Goal: Task Accomplishment & Management: Manage account settings

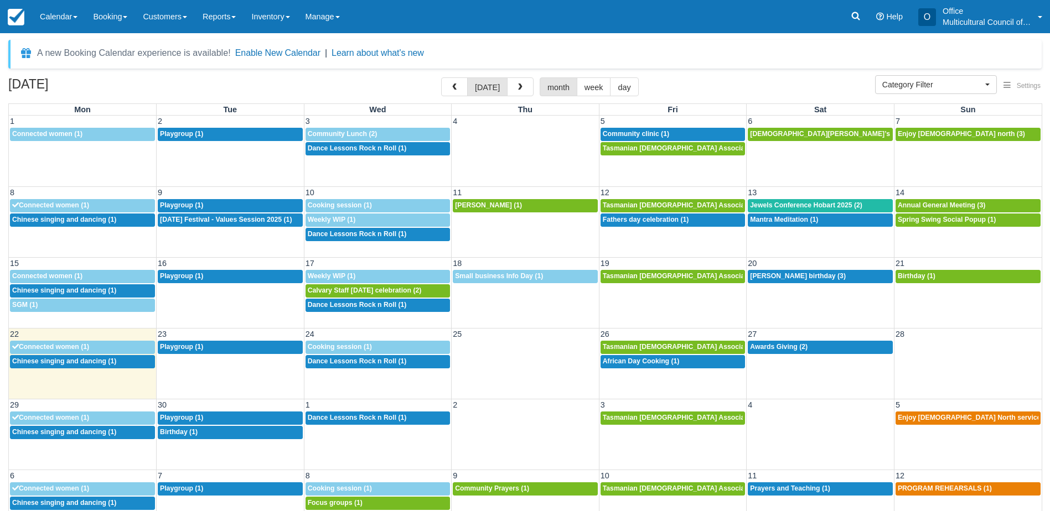
select select
click at [60, 344] on span "Connected women (1)" at bounding box center [50, 347] width 77 height 8
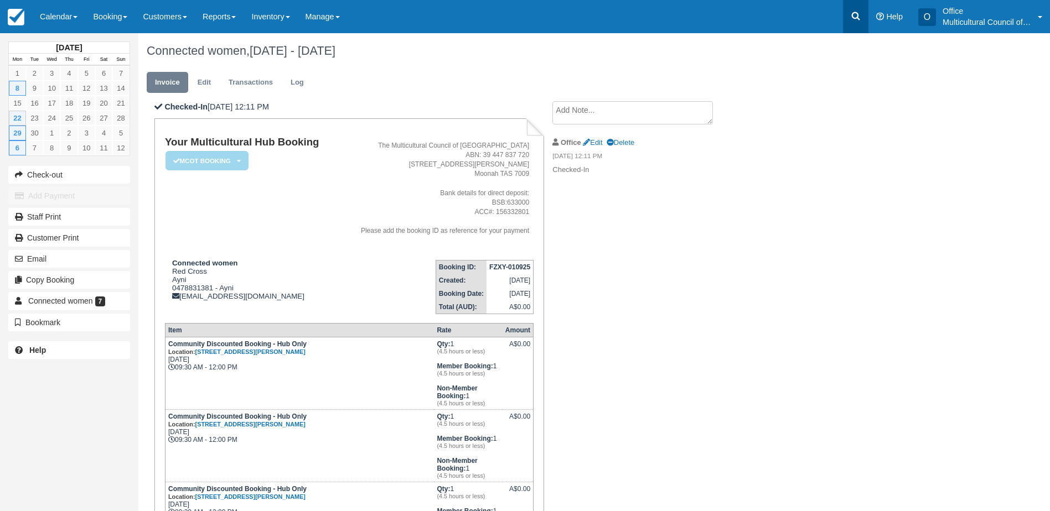
click at [859, 20] on icon at bounding box center [856, 16] width 8 height 8
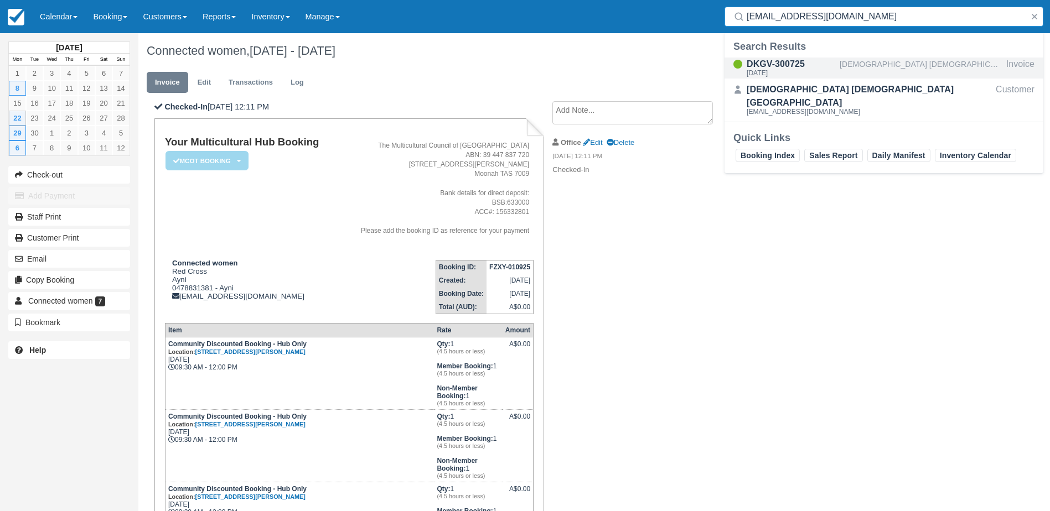
type input "123cmp456@gmail.com"
click at [812, 67] on div "DKGV-300725" at bounding box center [790, 64] width 89 height 13
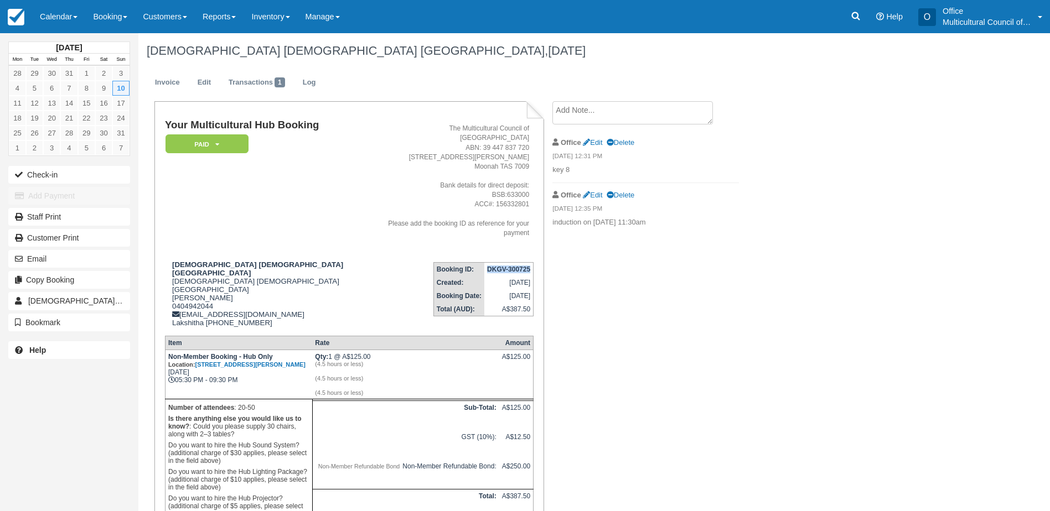
drag, startPoint x: 486, startPoint y: 247, endPoint x: 530, endPoint y: 248, distance: 44.3
click at [530, 263] on td "DKGV-300725" at bounding box center [508, 270] width 49 height 14
copy strong "DKGV-300725"
click at [55, 17] on link "Calendar" at bounding box center [58, 16] width 53 height 33
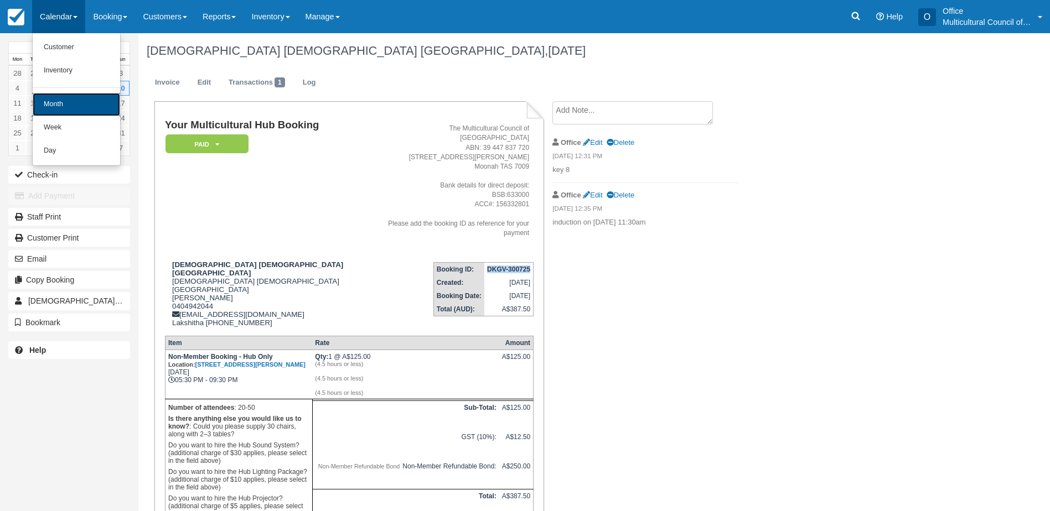
click at [75, 111] on link "Month" at bounding box center [76, 104] width 87 height 23
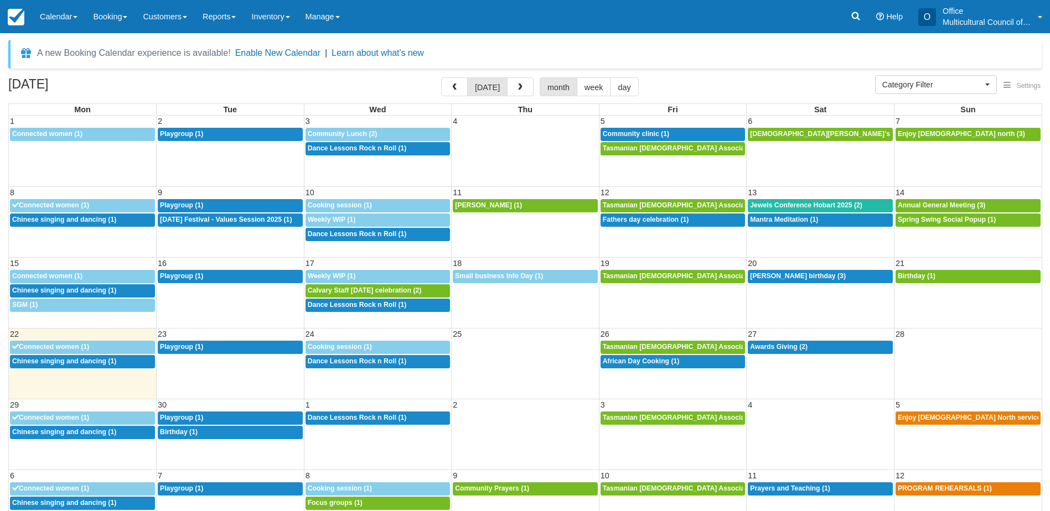
select select
click at [60, 365] on div "12:30p Chinese singing and dancing (1)" at bounding box center [82, 361] width 141 height 9
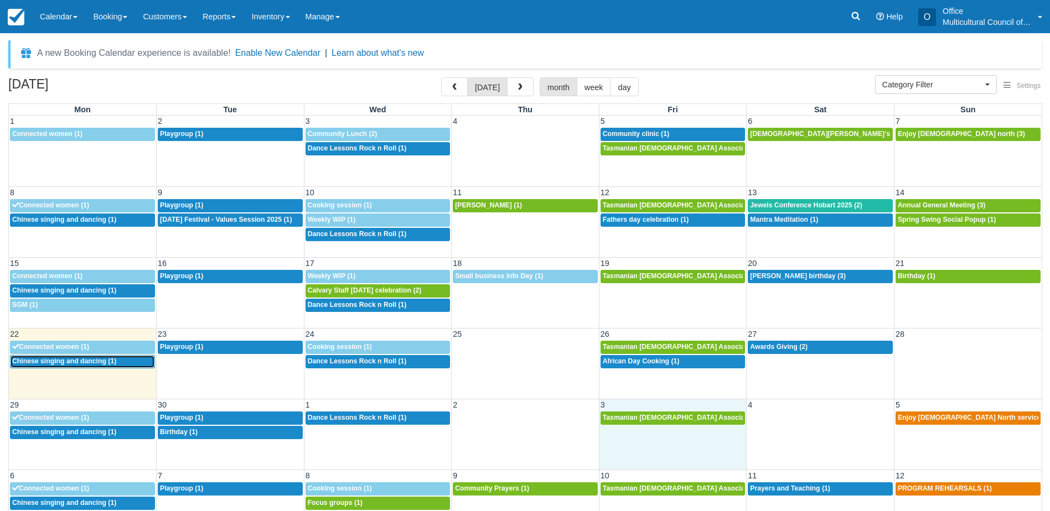
click at [671, 442] on div "29 30 1 2 3 4 5 9:30a Connected women (1) 9:30a Playgroup (1) 6:30p Dance Lesso…" at bounding box center [525, 434] width 1032 height 71
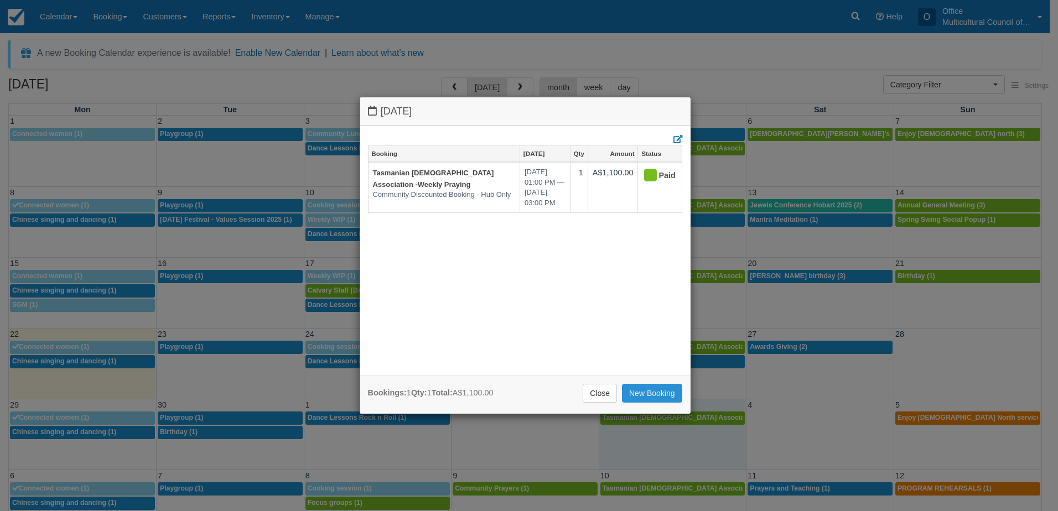
click at [633, 396] on link "New Booking" at bounding box center [652, 393] width 60 height 19
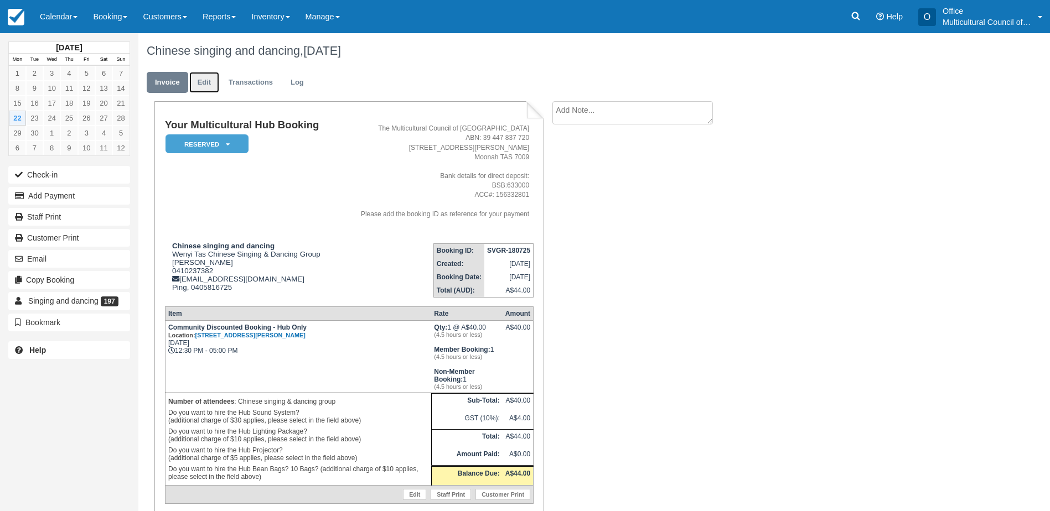
drag, startPoint x: 196, startPoint y: 85, endPoint x: 215, endPoint y: 110, distance: 30.8
click at [196, 85] on link "Edit" at bounding box center [204, 83] width 30 height 22
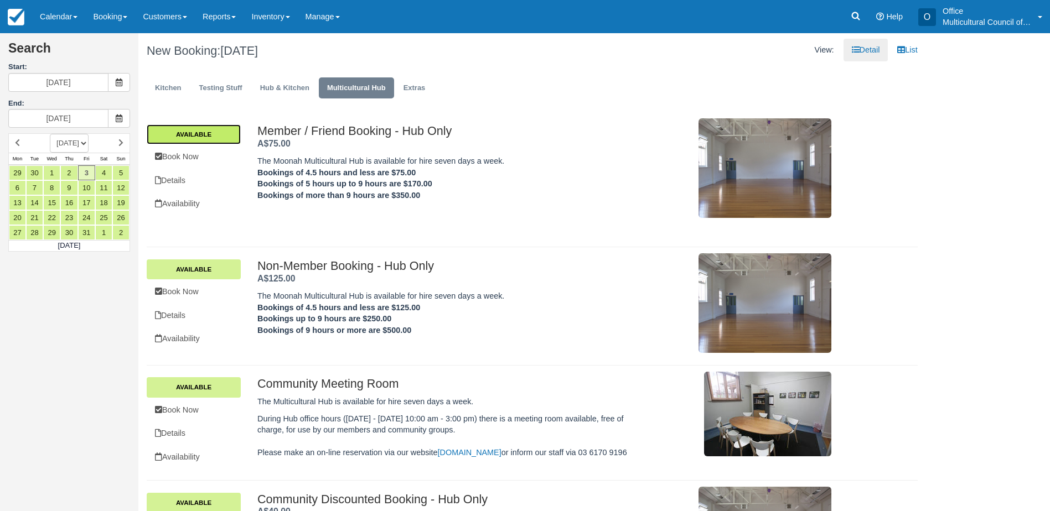
click at [223, 137] on link "Available" at bounding box center [194, 134] width 94 height 20
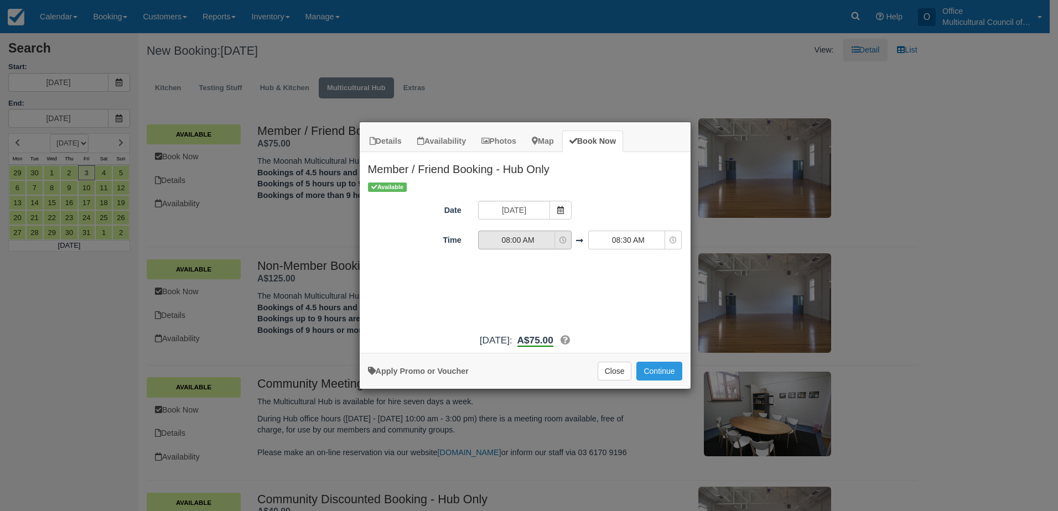
click at [556, 240] on span "08:00 AM" at bounding box center [518, 240] width 79 height 11
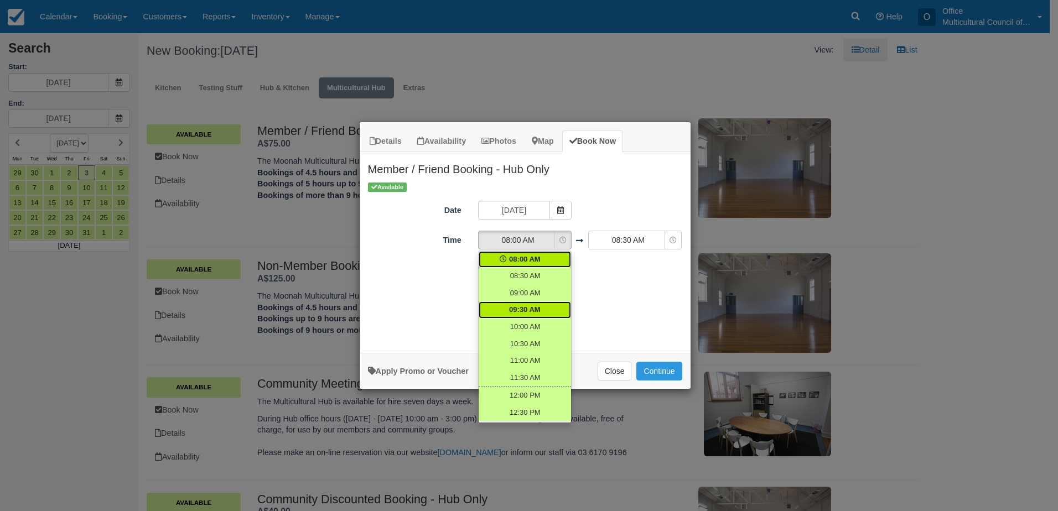
click at [539, 315] on link "09:30 AM" at bounding box center [525, 310] width 92 height 17
select select "09:30"
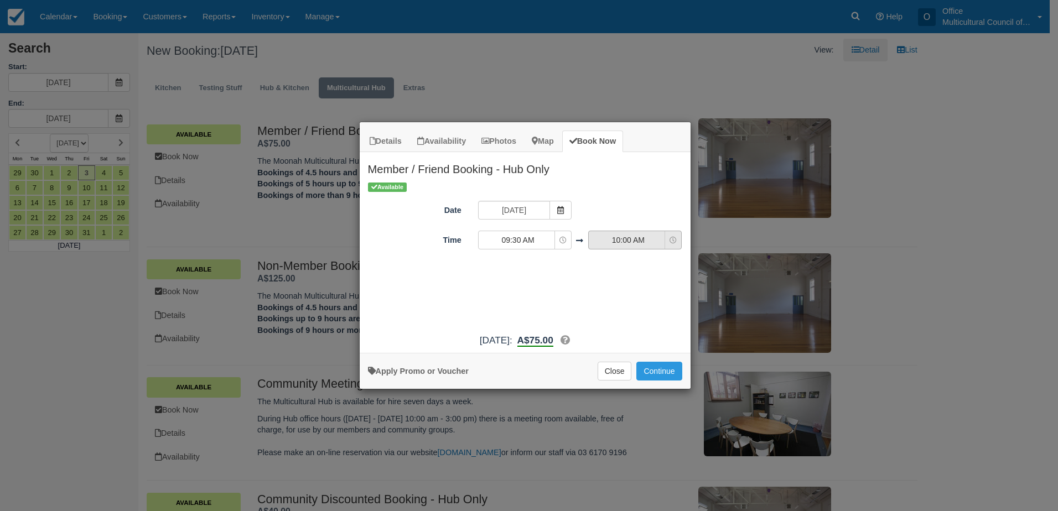
click at [629, 246] on button "10:00 AM" at bounding box center [635, 240] width 94 height 19
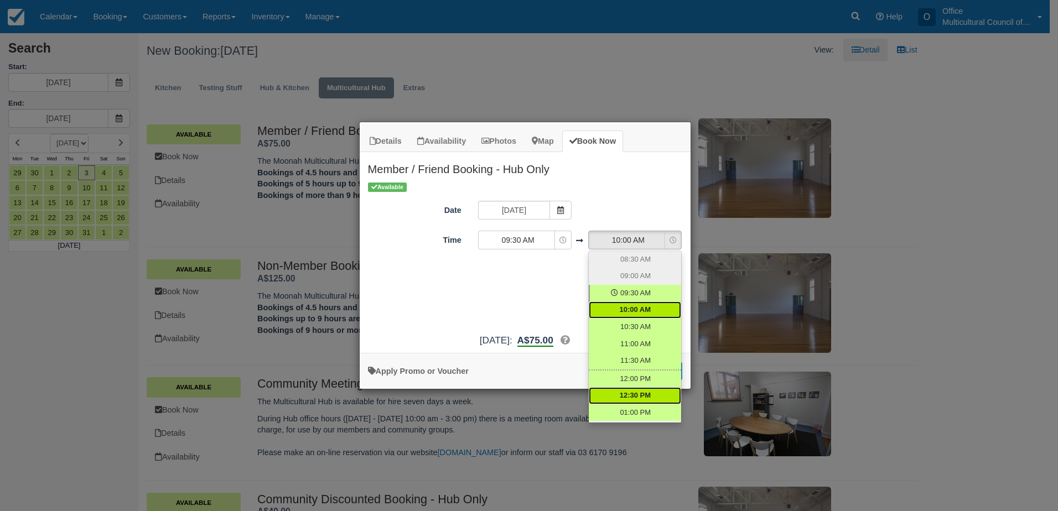
click at [633, 399] on span "12:30 PM" at bounding box center [635, 396] width 31 height 11
select select "12:30"
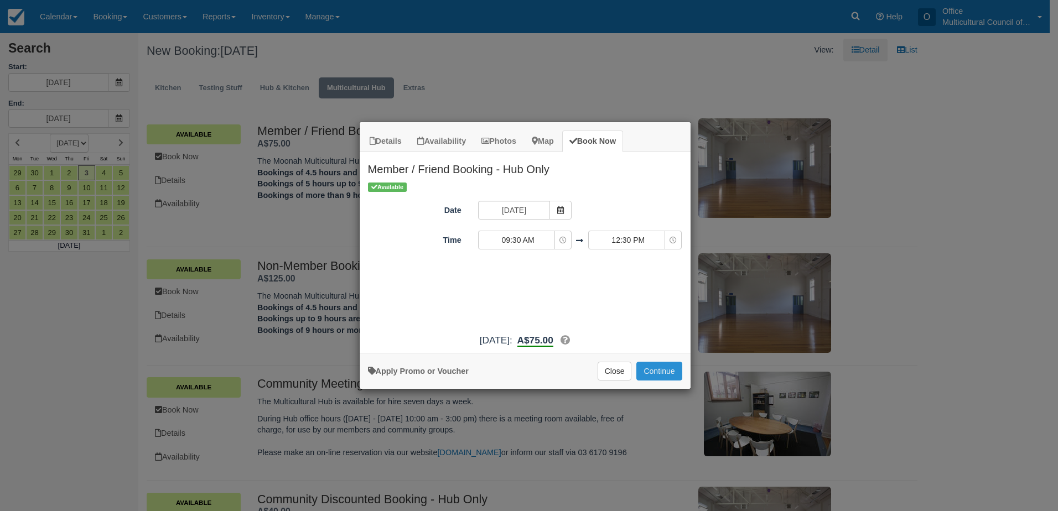
click at [643, 369] on button "Continue" at bounding box center [658, 371] width 45 height 19
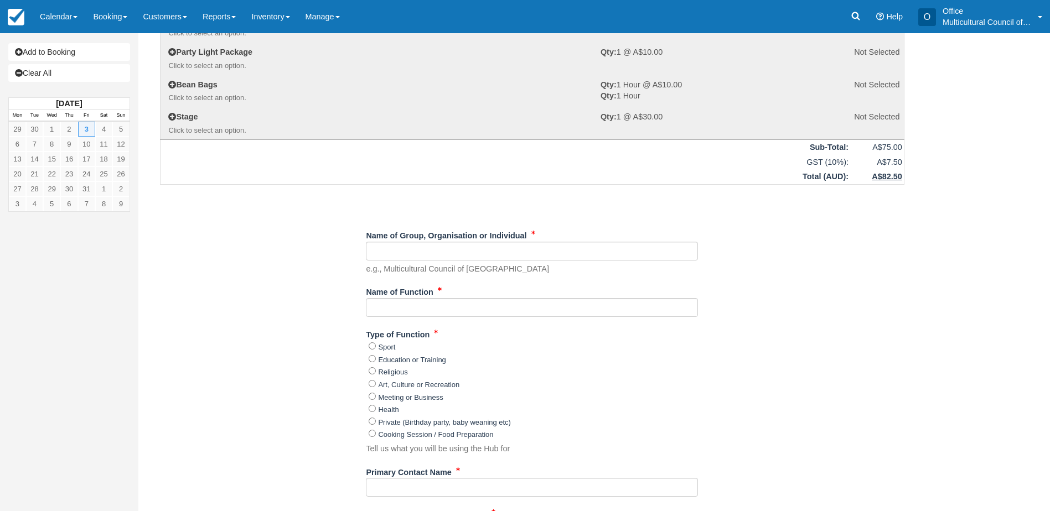
scroll to position [166, 0]
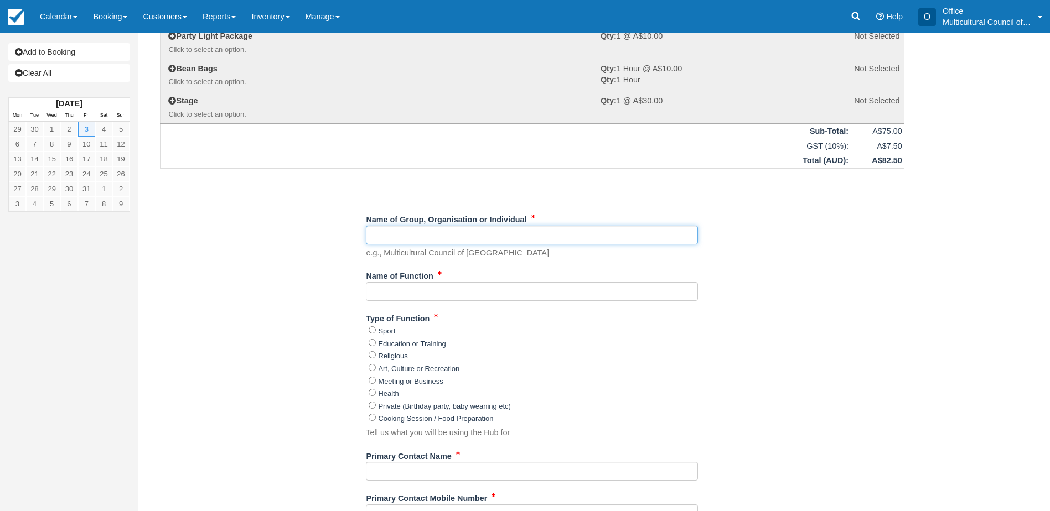
click at [427, 235] on input "Name of Group, Organisation or Individual" at bounding box center [532, 235] width 332 height 19
paste input "Wenyi Tas Chinese Singing & Dancing Group"
type input "Wenyi Tas Chinese Singing & Dancing Group"
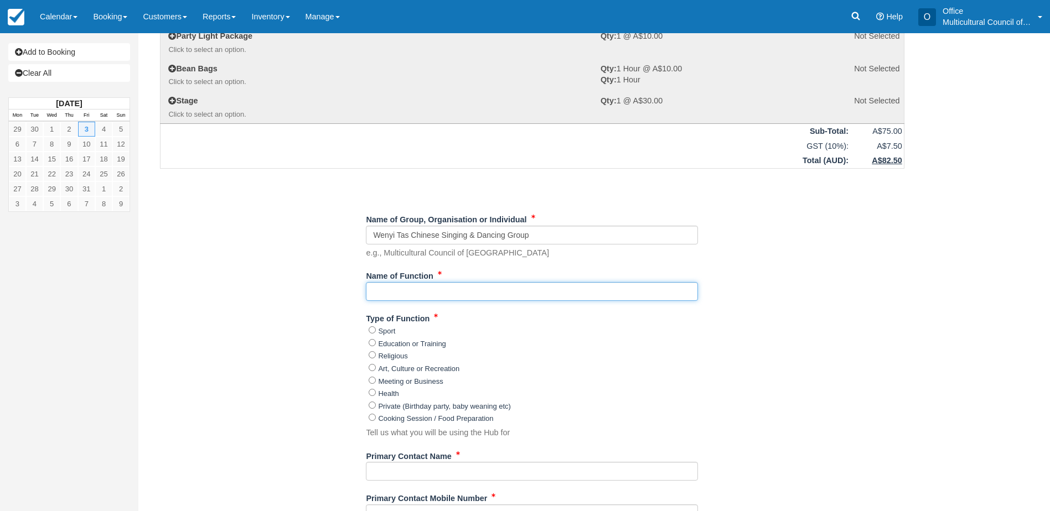
click at [424, 298] on input "Name of Function" at bounding box center [532, 291] width 332 height 19
paste input "Chinese singing and dancing"
type input "Chinese singing and dancing"
click at [372, 368] on input "Art, Culture or Recreation" at bounding box center [372, 367] width 7 height 7
radio input "true"
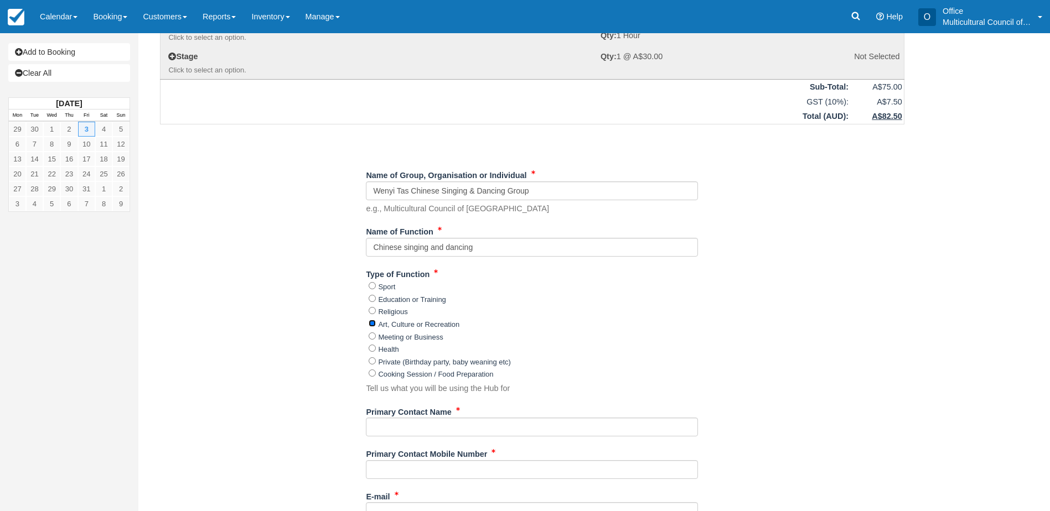
scroll to position [332, 0]
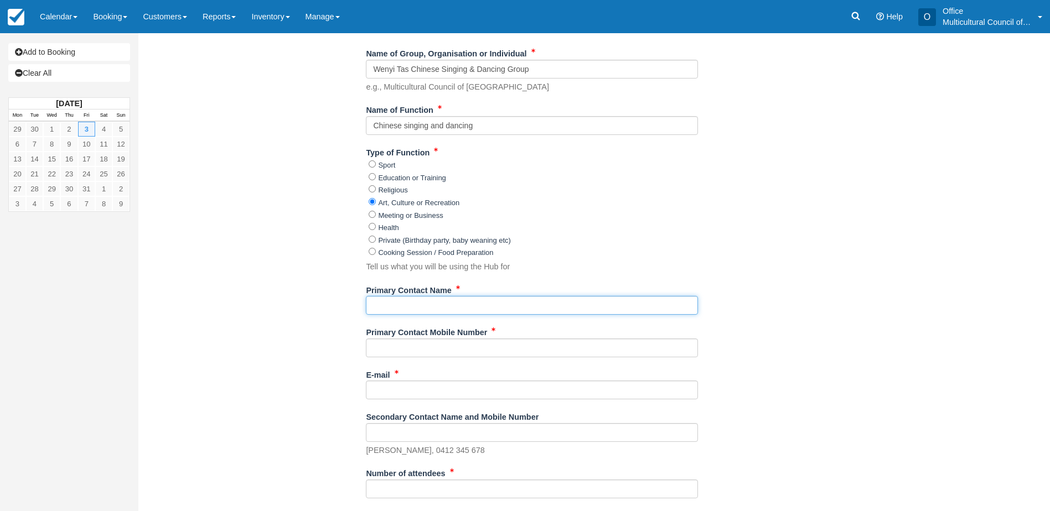
click at [390, 301] on input "Primary Contact Name" at bounding box center [532, 305] width 332 height 19
paste input "[PERSON_NAME]"
type input "[PERSON_NAME]"
click at [400, 350] on input "Primary Contact Mobile Number" at bounding box center [532, 348] width 332 height 19
paste input "0410237382"
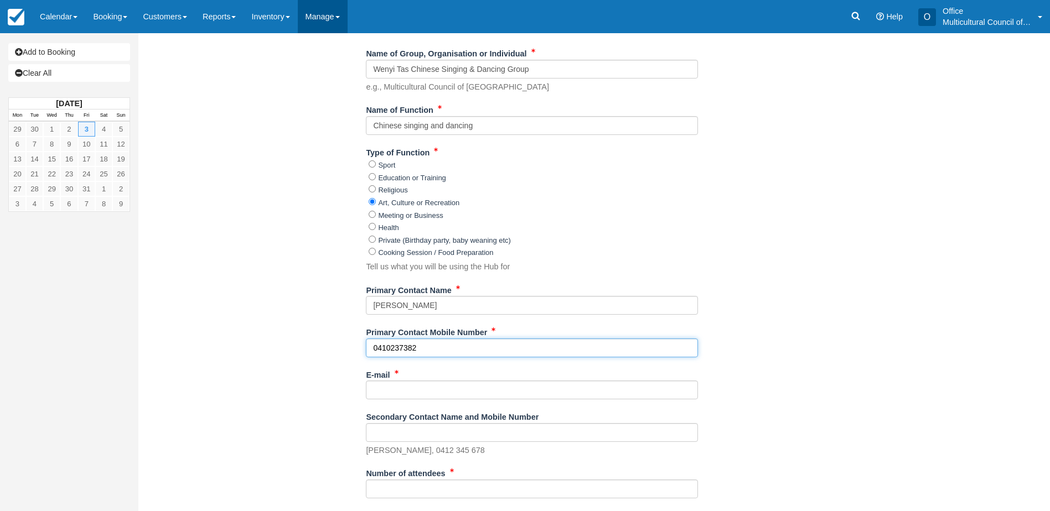
type input "0410237382"
click at [392, 391] on input "E-mail" at bounding box center [532, 390] width 332 height 19
paste input "[EMAIL_ADDRESS][DOMAIN_NAME]"
type input "[EMAIL_ADDRESS][DOMAIN_NAME]"
click at [241, 262] on div "Item Rate Amount Member / Friend Booking - Hub Only Fri Oct 3, 2025 09:30 AM - …" at bounding box center [532, 247] width 771 height 1021
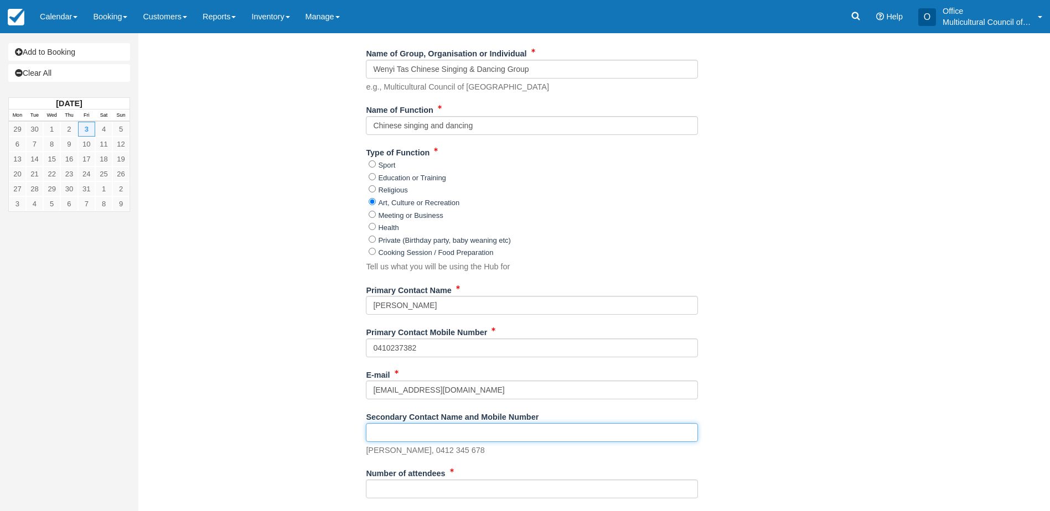
click at [386, 434] on input "Secondary Contact Name and Mobile Number" at bounding box center [532, 432] width 332 height 19
paste input "Ping, 0405816725"
type input "Ping, 0405816725"
click at [424, 486] on input "Number of attendees" at bounding box center [532, 489] width 332 height 19
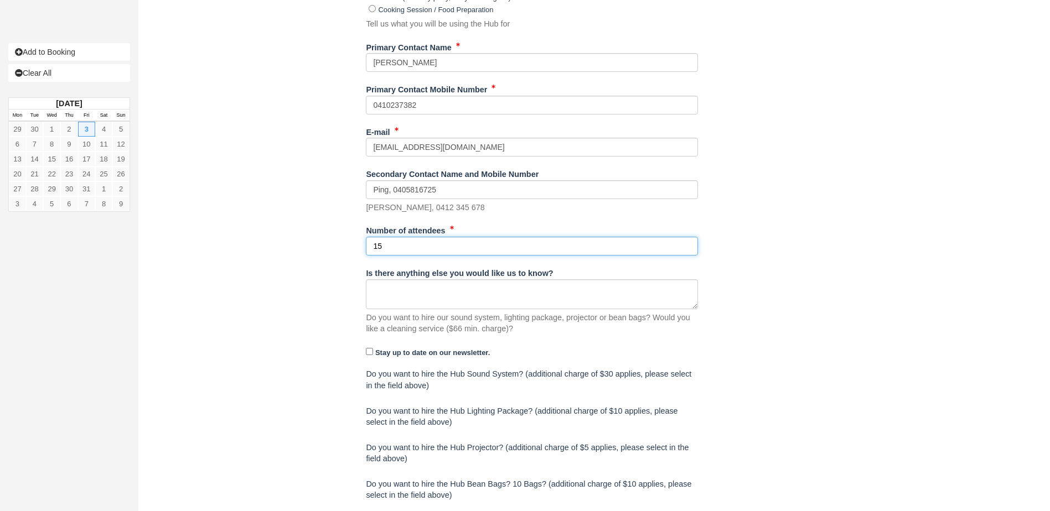
scroll to position [606, 0]
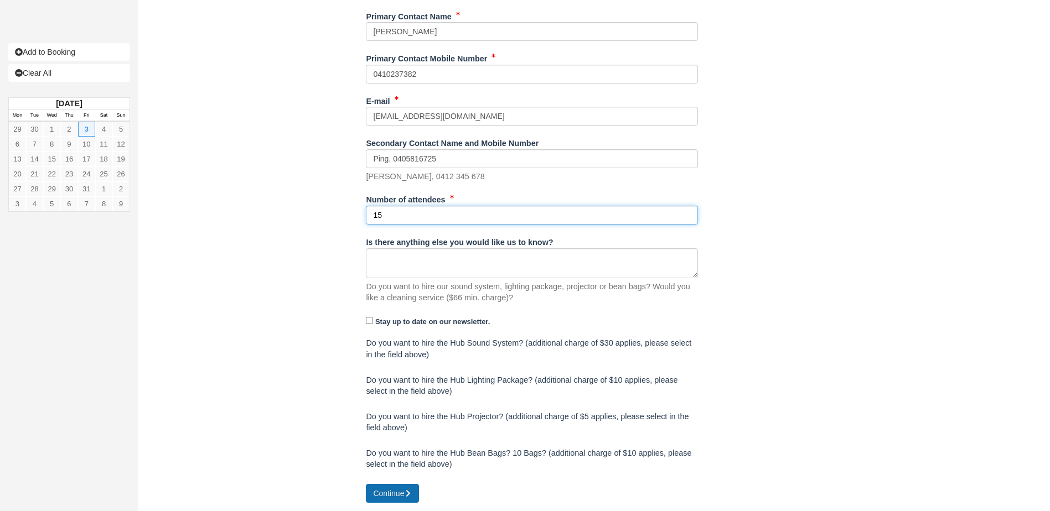
type input "15"
click at [380, 490] on button "Continue" at bounding box center [392, 493] width 53 height 19
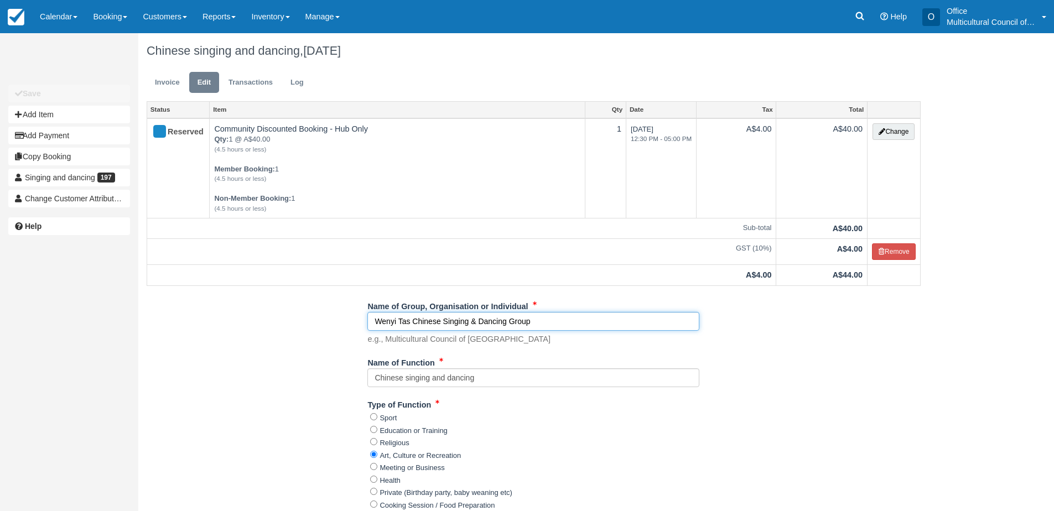
drag, startPoint x: 554, startPoint y: 321, endPoint x: 299, endPoint y: 331, distance: 255.3
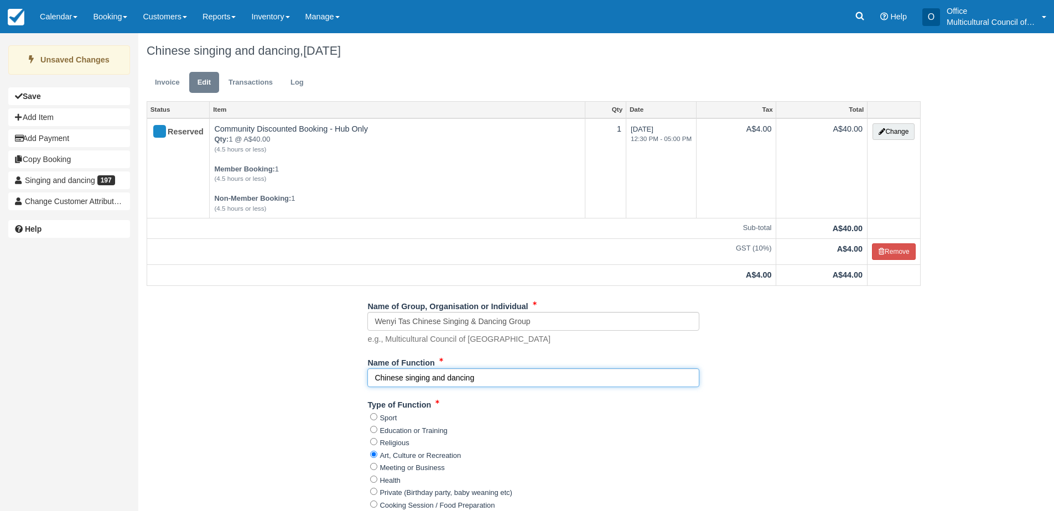
drag, startPoint x: 492, startPoint y: 375, endPoint x: 210, endPoint y: 369, distance: 282.8
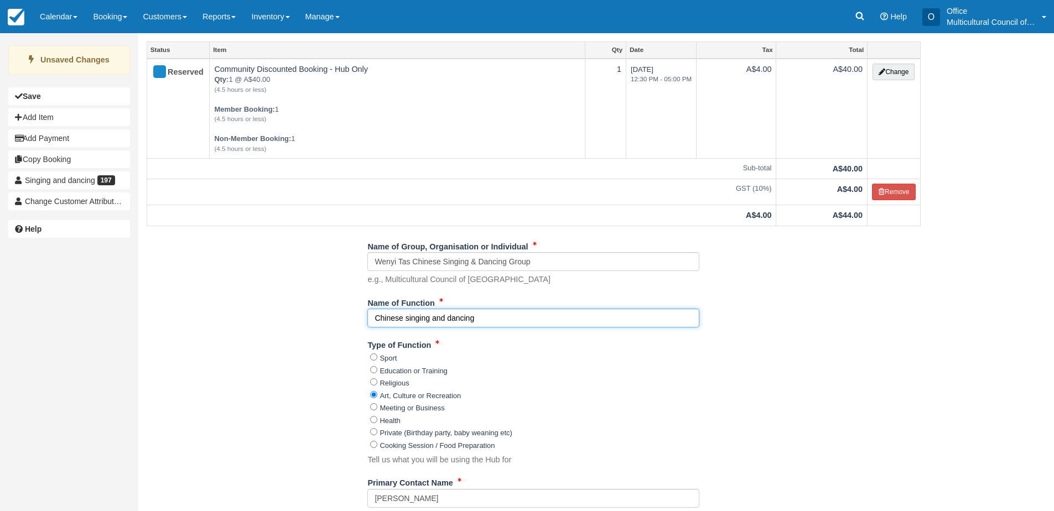
scroll to position [221, 0]
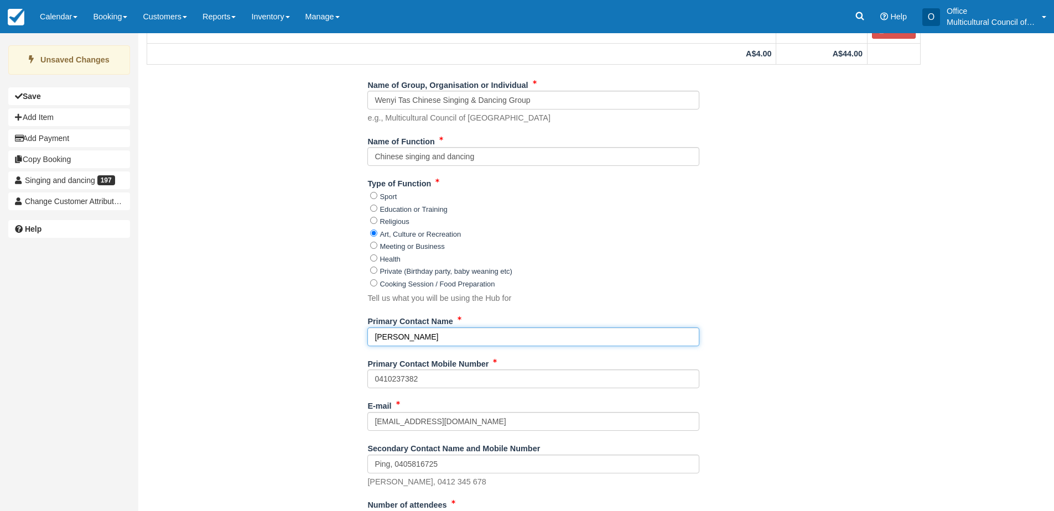
drag, startPoint x: 437, startPoint y: 328, endPoint x: 299, endPoint y: 336, distance: 138.1
click at [299, 336] on div "Name of Group, Organisation or Individual Wenyi Tas Chinese Singing & Dancing G…" at bounding box center [533, 446] width 791 height 741
drag, startPoint x: 432, startPoint y: 382, endPoint x: 224, endPoint y: 381, distance: 208.0
click at [224, 381] on div "Name of Group, Organisation or Individual Wenyi Tas Chinese Singing & Dancing G…" at bounding box center [533, 446] width 791 height 741
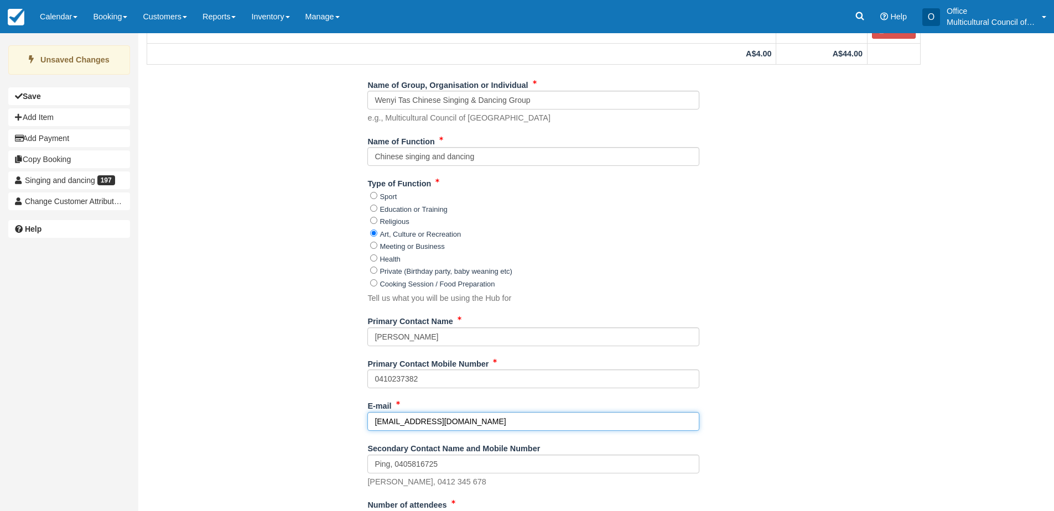
drag, startPoint x: 472, startPoint y: 422, endPoint x: 263, endPoint y: 439, distance: 209.9
click at [263, 439] on div "Name of Group, Organisation or Individual Wenyi Tas Chinese Singing & Dancing G…" at bounding box center [533, 446] width 791 height 741
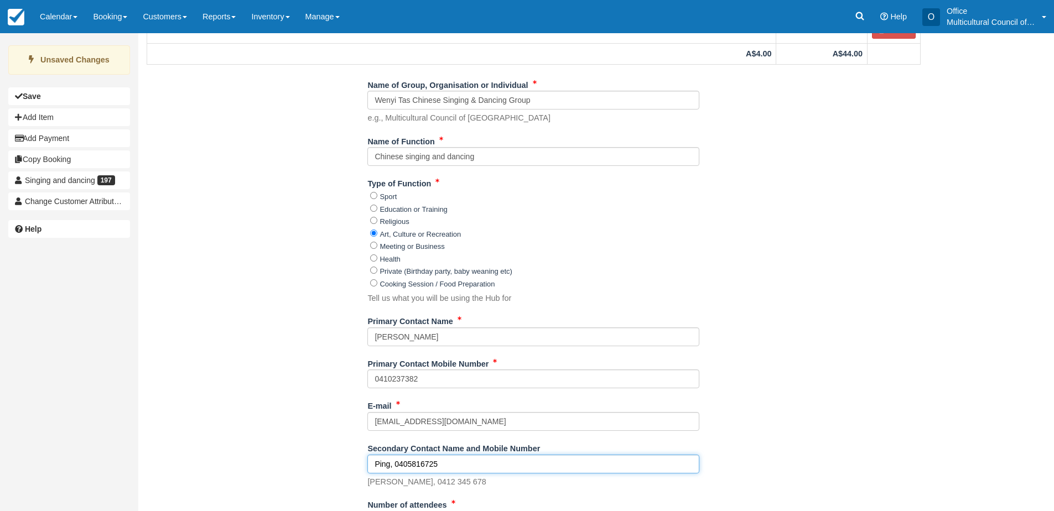
drag, startPoint x: 361, startPoint y: 465, endPoint x: 278, endPoint y: 465, distance: 83.5
click at [278, 465] on div "Name of Group, Organisation or Individual Wenyi Tas Chinese Singing & Dancing G…" at bounding box center [533, 446] width 791 height 741
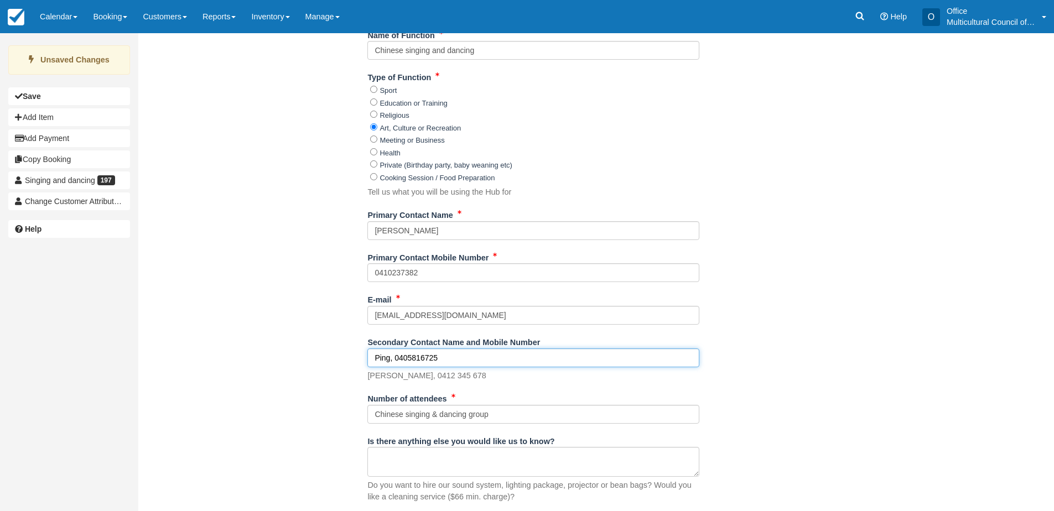
scroll to position [332, 0]
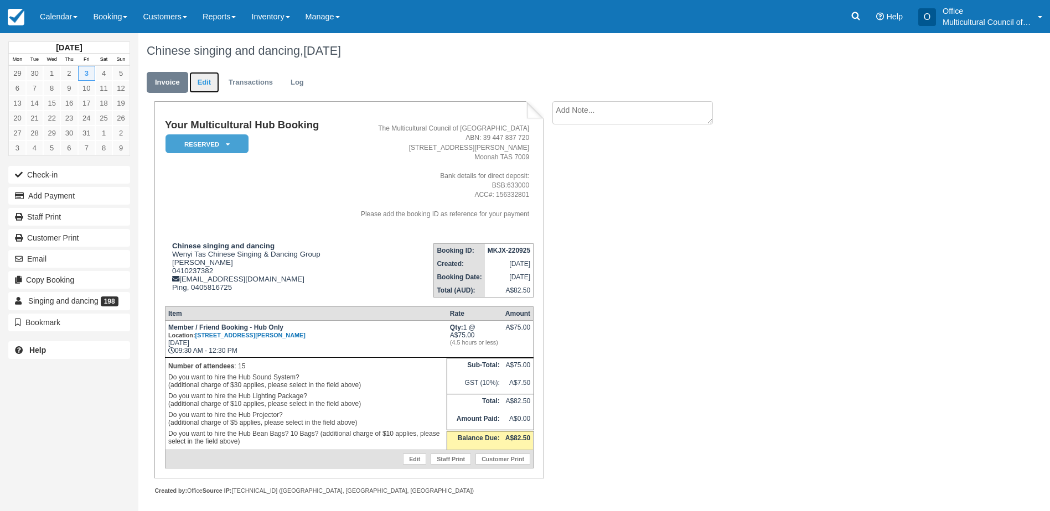
click at [205, 73] on link "Edit" at bounding box center [204, 83] width 30 height 22
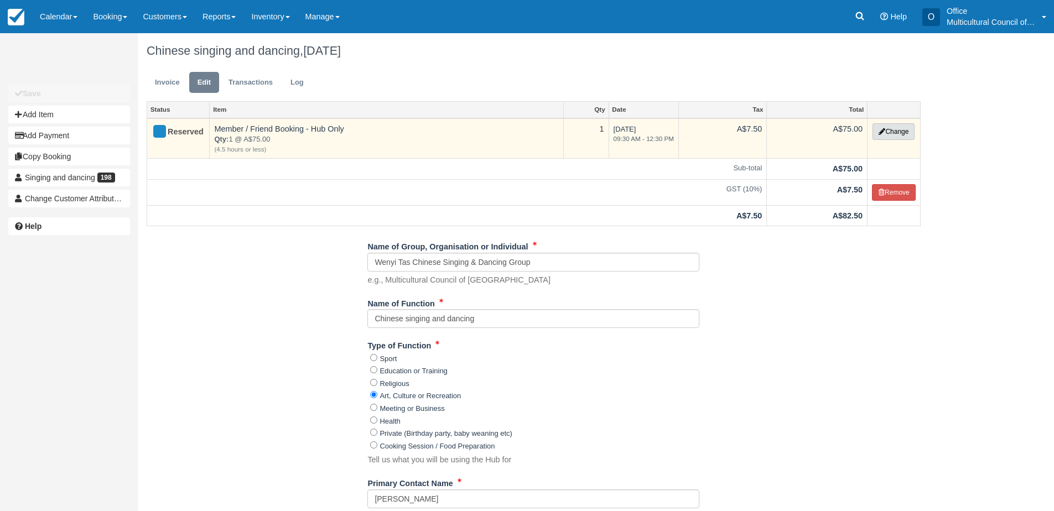
click at [882, 138] on button "Change" at bounding box center [894, 131] width 42 height 17
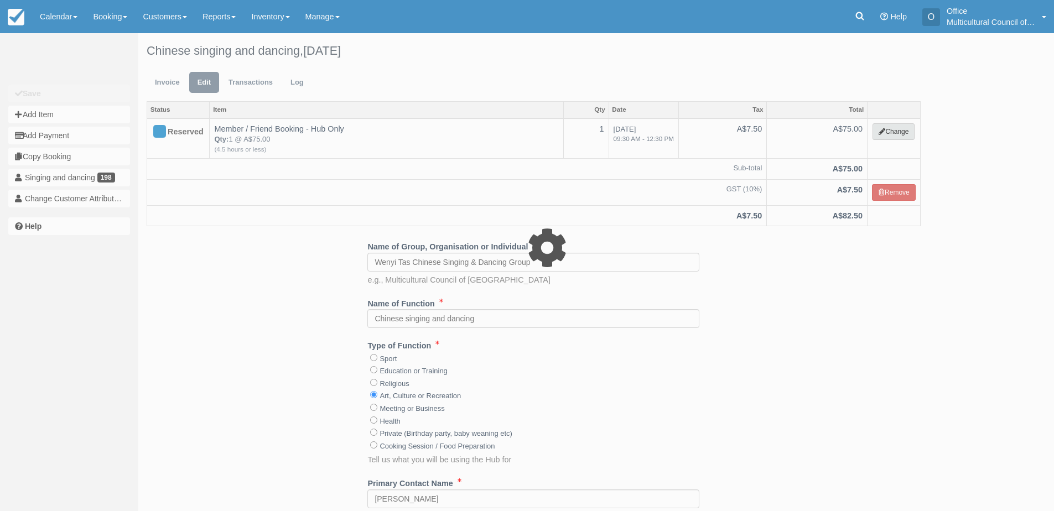
select select "2"
type input "75.00"
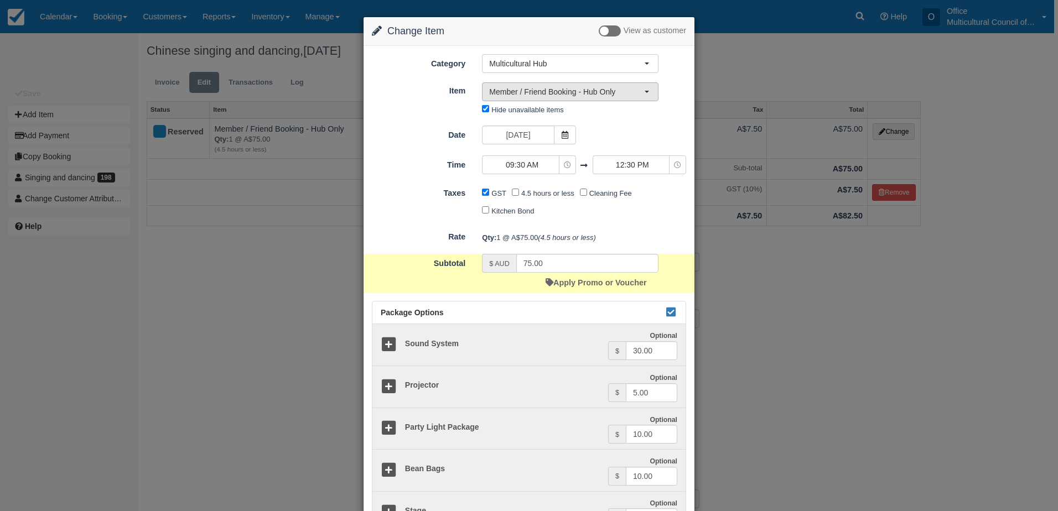
click at [558, 85] on button "Member / Friend Booking - Hub Only" at bounding box center [570, 91] width 177 height 19
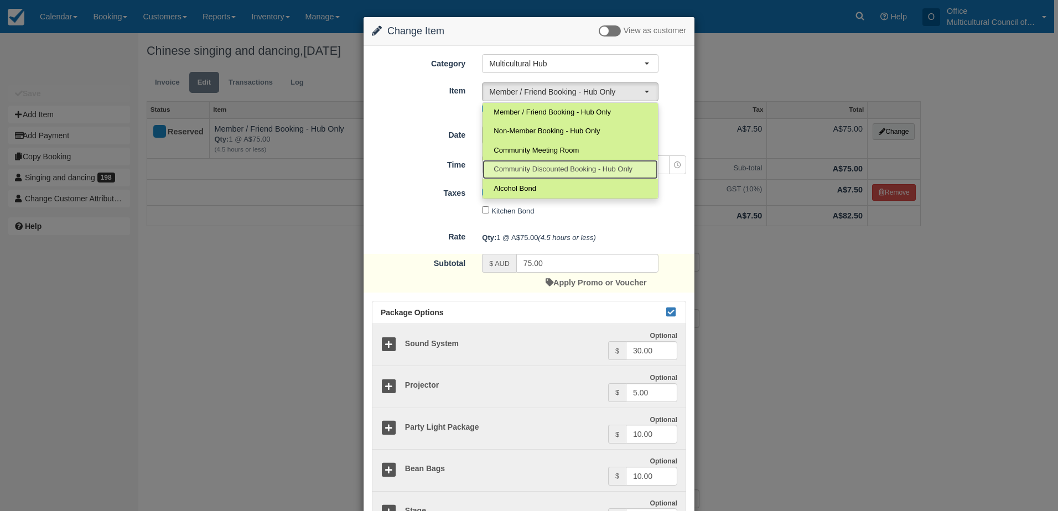
click at [555, 162] on link "Community Discounted Booking - Hub Only" at bounding box center [569, 169] width 175 height 19
select select "4"
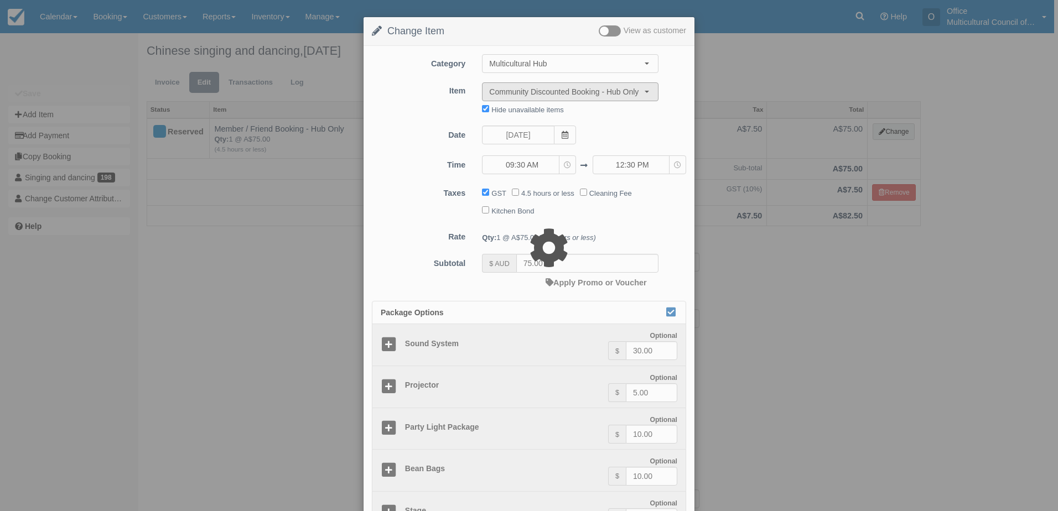
type input "40.00"
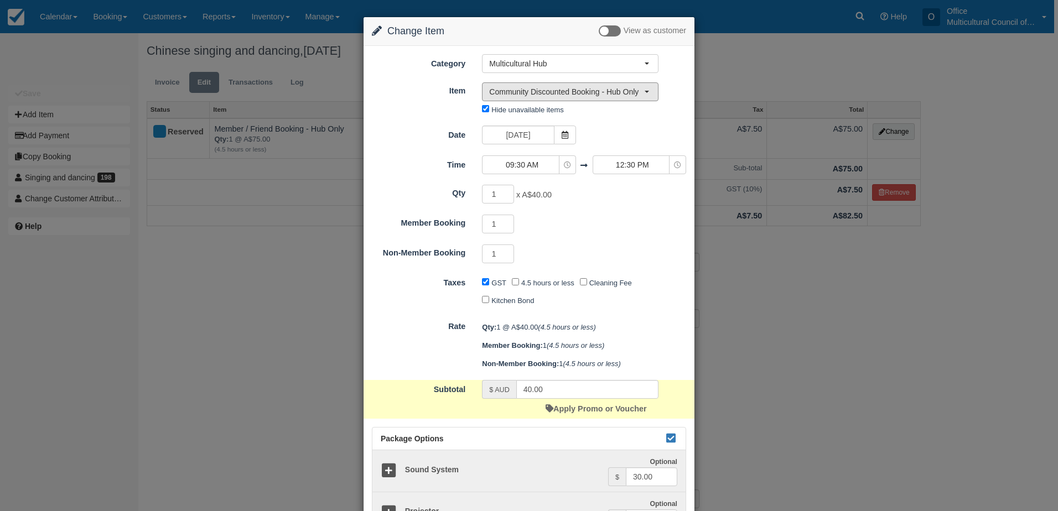
scroll to position [221, 0]
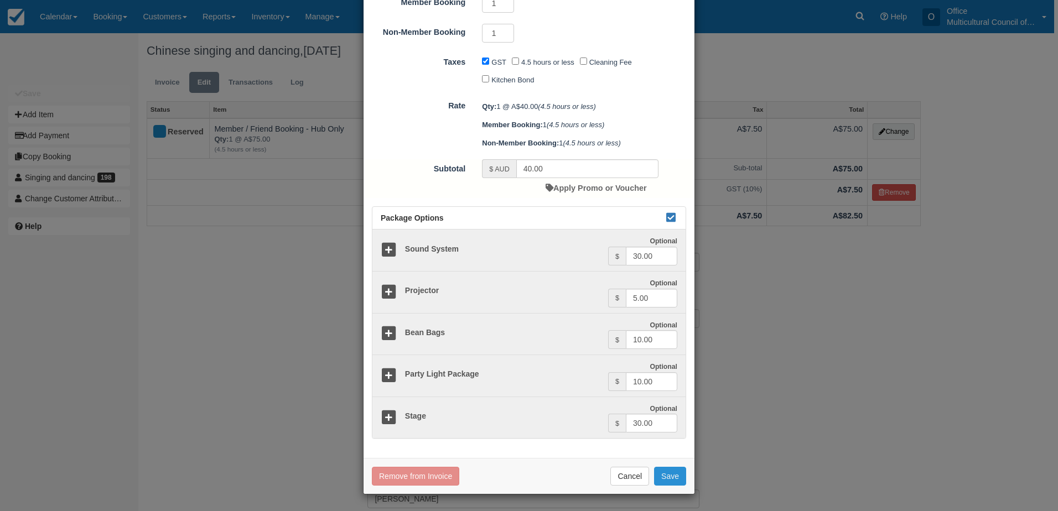
click at [663, 482] on button "Save" at bounding box center [670, 476] width 32 height 19
checkbox input "false"
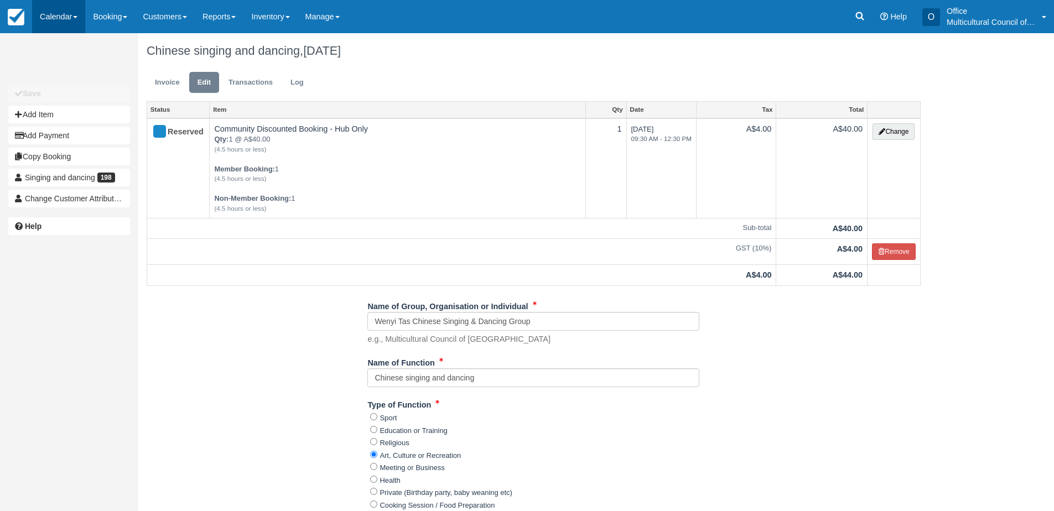
click at [43, 15] on link "Calendar" at bounding box center [58, 16] width 53 height 33
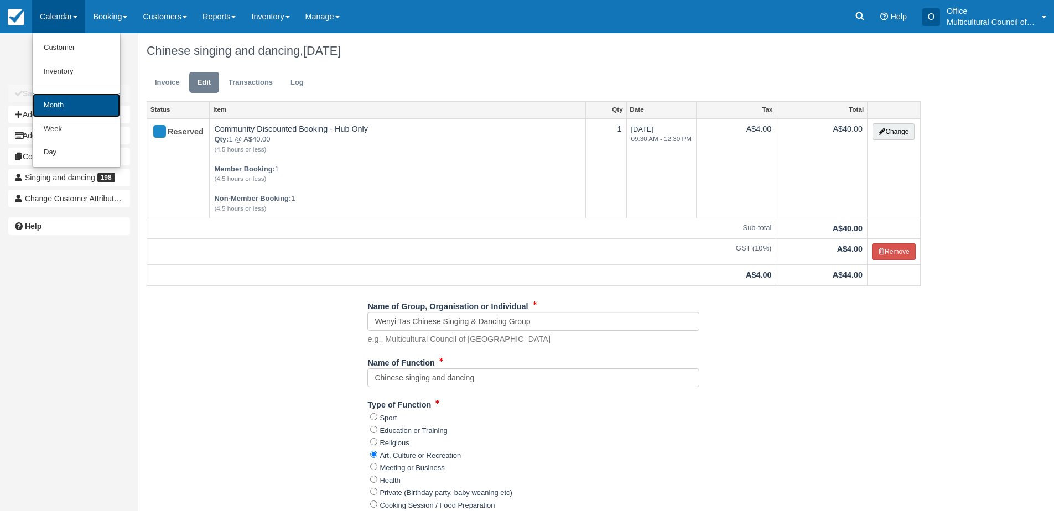
click at [87, 115] on link "Month" at bounding box center [76, 106] width 87 height 24
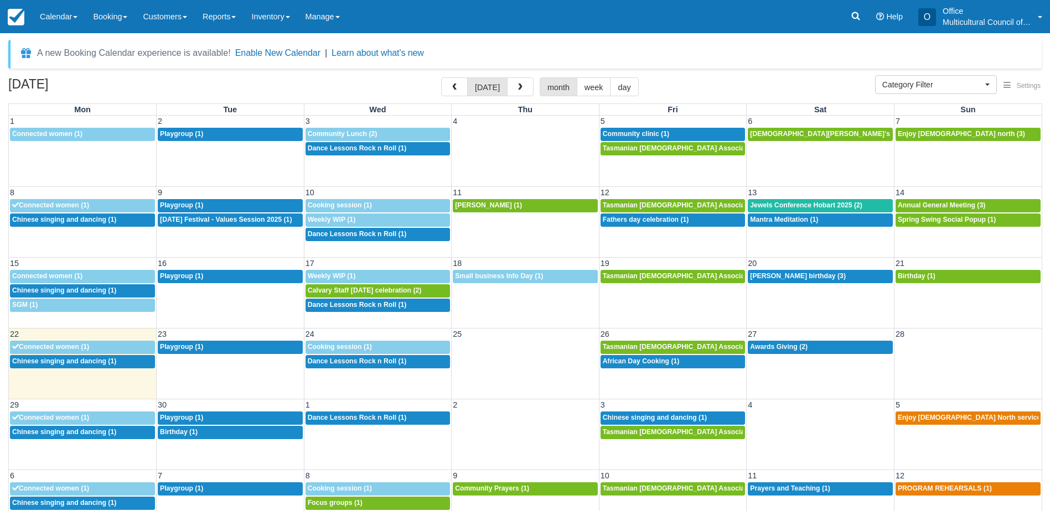
select select
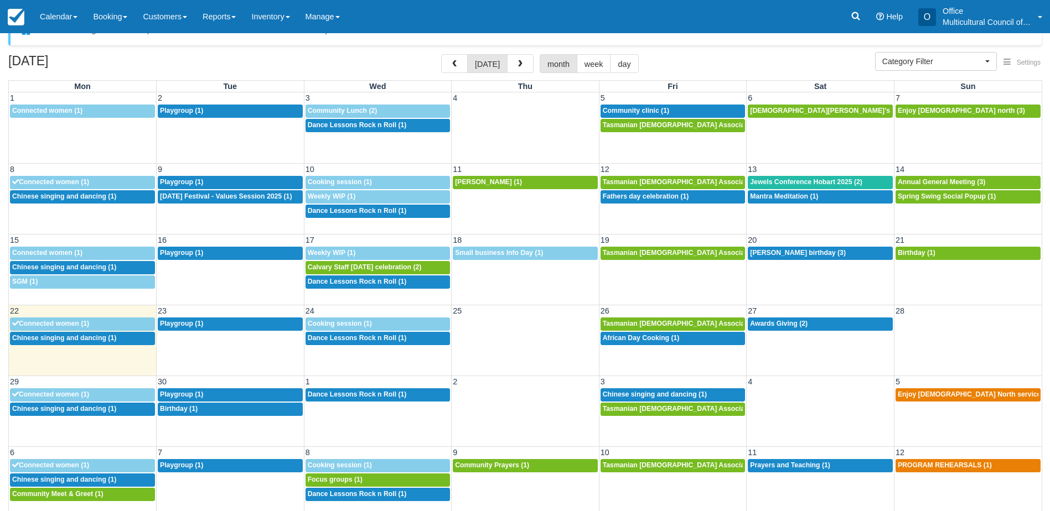
scroll to position [35, 0]
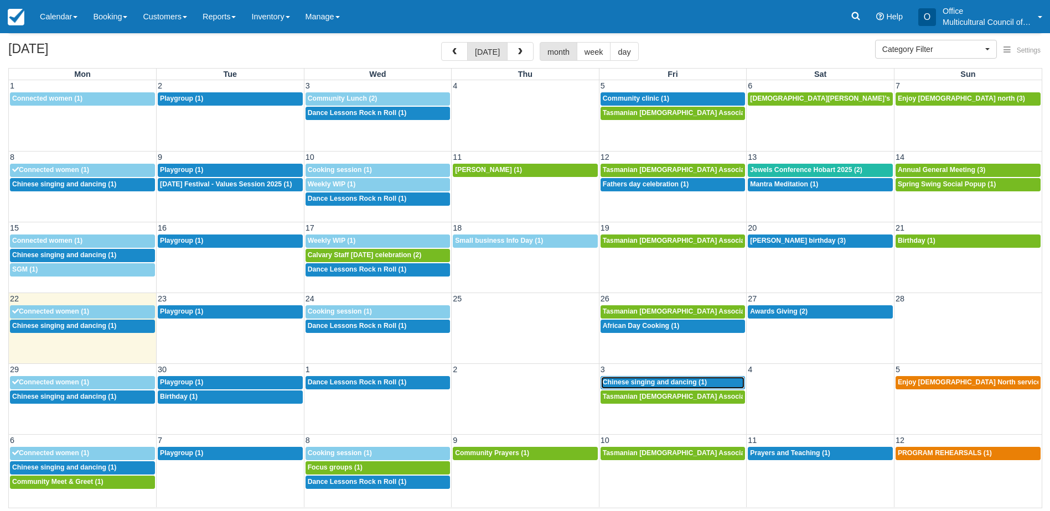
click at [642, 380] on span "Chinese singing and dancing (1)" at bounding box center [655, 382] width 104 height 8
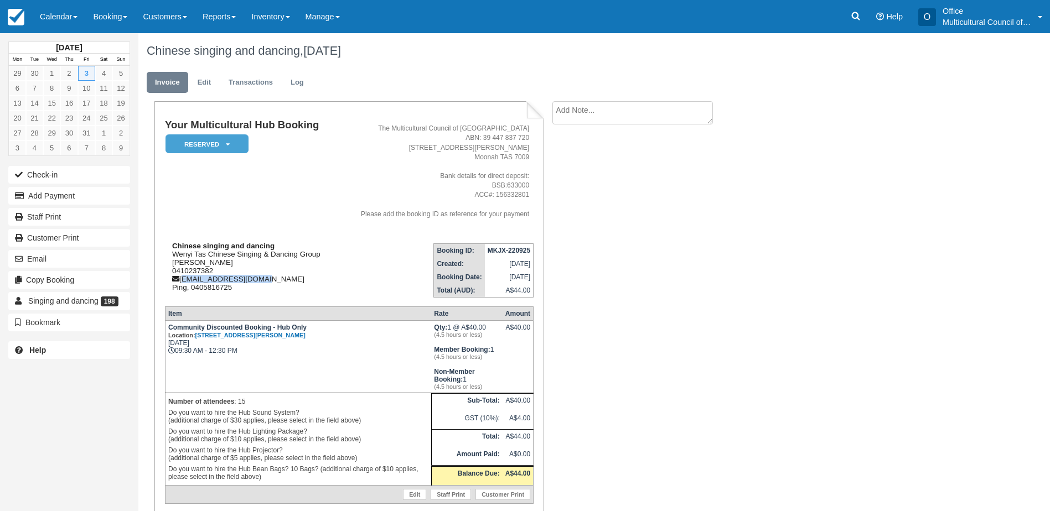
drag, startPoint x: 273, startPoint y: 278, endPoint x: 183, endPoint y: 276, distance: 90.2
click at [183, 276] on div "Chinese singing and dancing [PERSON_NAME] Chinese Singing & Dancing Group [PERS…" at bounding box center [251, 267] width 172 height 50
copy div "[EMAIL_ADDRESS][DOMAIN_NAME]"
click at [54, 88] on link "8" at bounding box center [51, 88] width 17 height 15
click at [63, 16] on link "Calendar" at bounding box center [58, 16] width 53 height 33
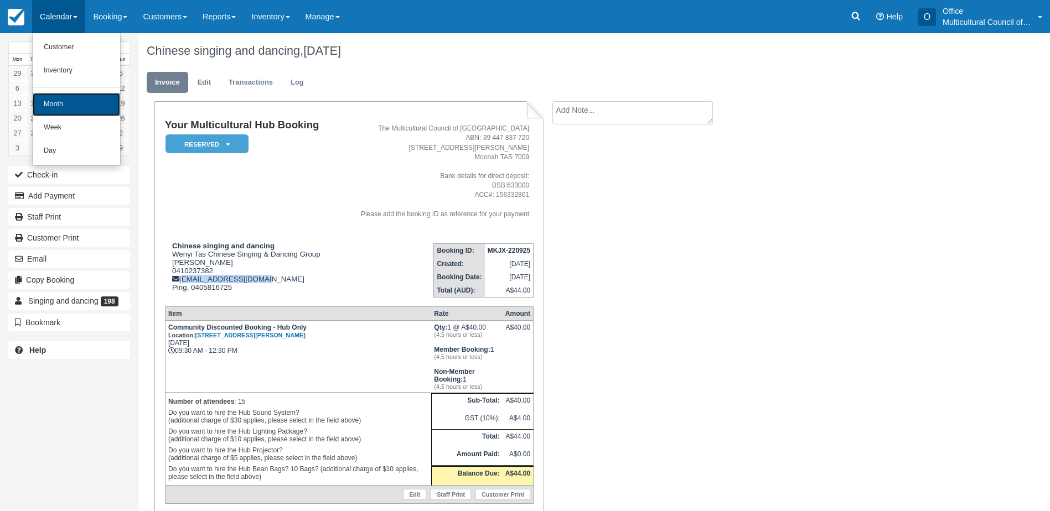
click at [91, 112] on link "Month" at bounding box center [76, 104] width 87 height 23
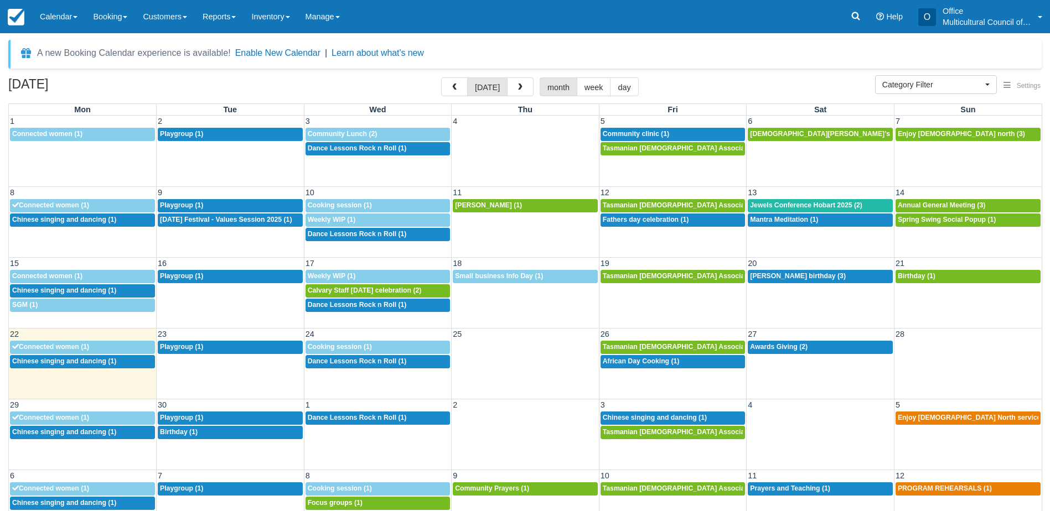
select select
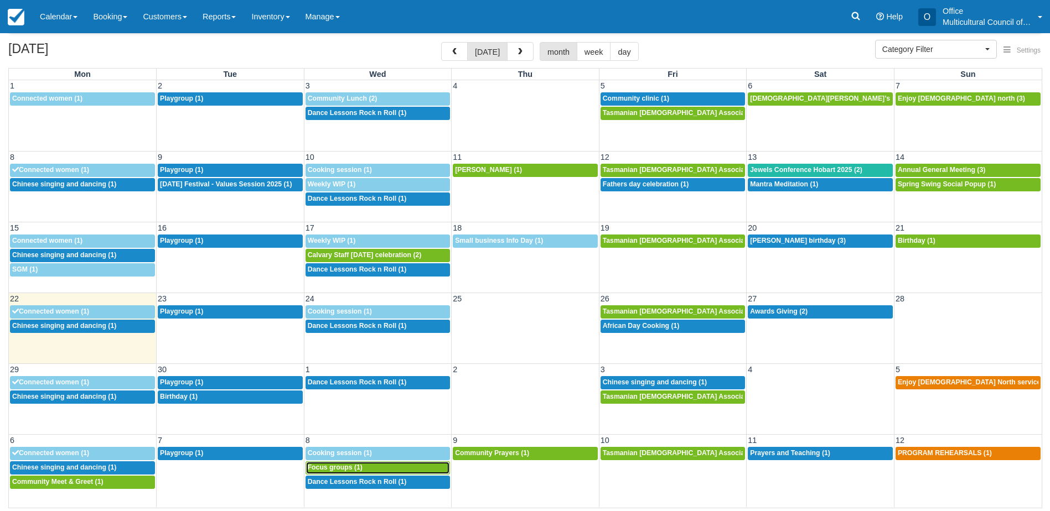
click at [376, 468] on div "10a Focus groups (1)" at bounding box center [378, 468] width 141 height 9
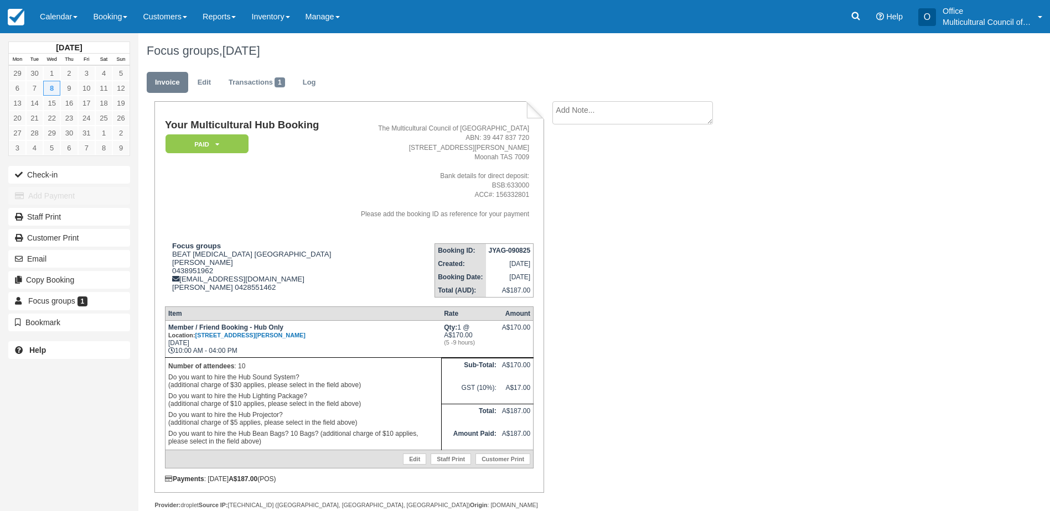
click at [581, 118] on textarea at bounding box center [632, 112] width 160 height 23
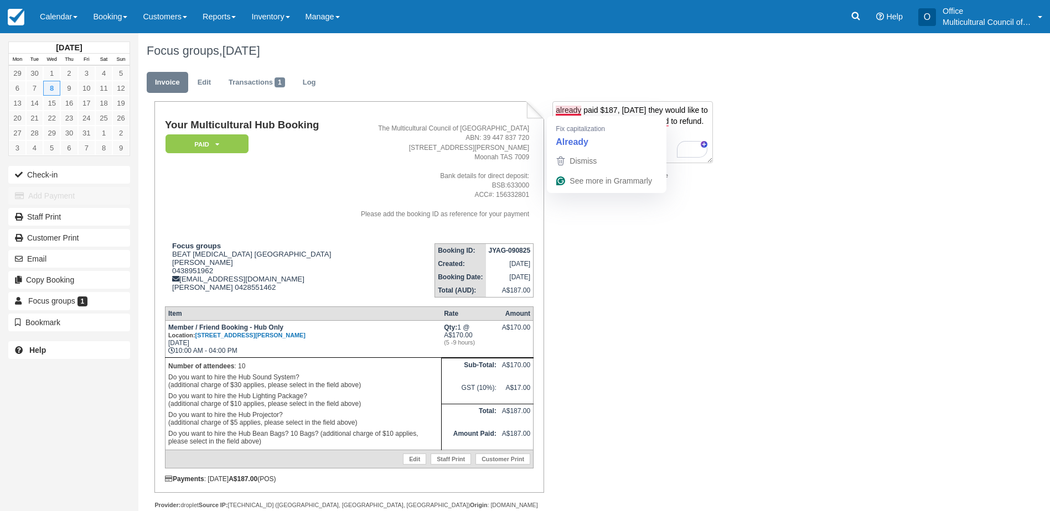
click at [573, 110] on textarea "already paid $187, [DATE] they would like to change booking to shorter. need to…" at bounding box center [632, 132] width 160 height 62
click at [603, 120] on textarea "Already paid $187, [DATE] they would like to change booking to shorter. need to…" at bounding box center [632, 132] width 160 height 62
click at [676, 117] on textarea "Already paid $187, [DATE] they would like to change the booking to shorter. nee…" at bounding box center [632, 132] width 160 height 62
type textarea "Already paid $187, [DATE] they would like to change the booking to shorter. Nee…"
click at [576, 179] on button "Create" at bounding box center [577, 176] width 50 height 19
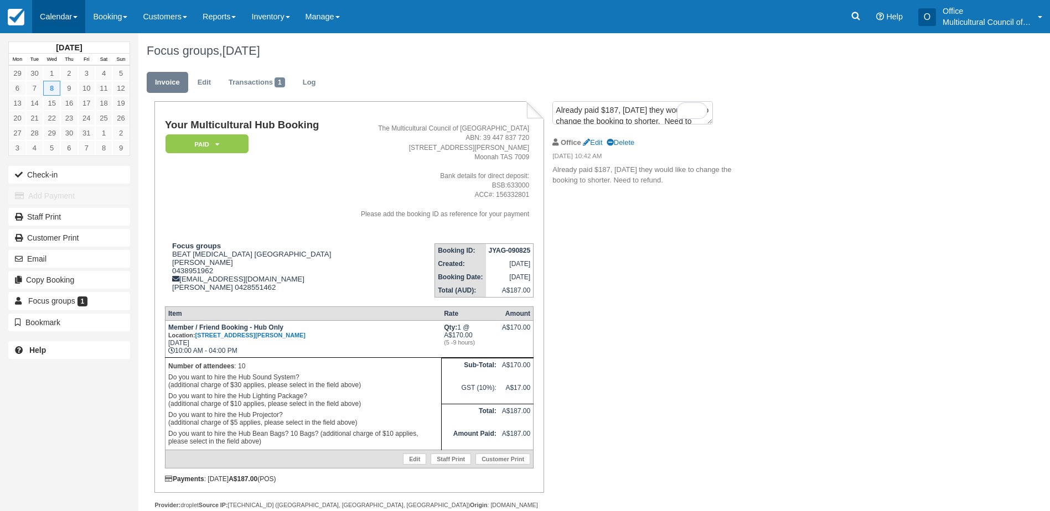
click at [66, 18] on link "Calendar" at bounding box center [58, 16] width 53 height 33
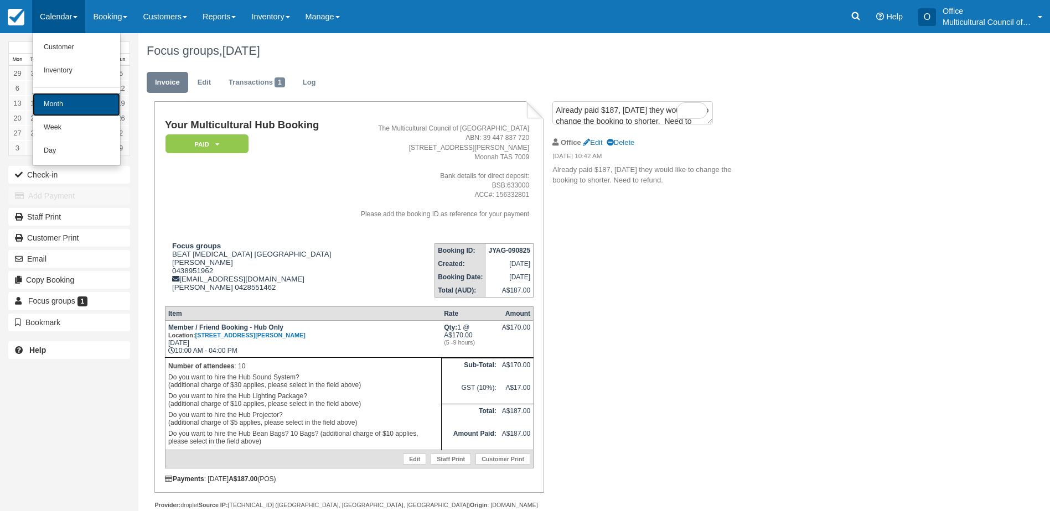
click at [64, 97] on link "Month" at bounding box center [76, 104] width 87 height 23
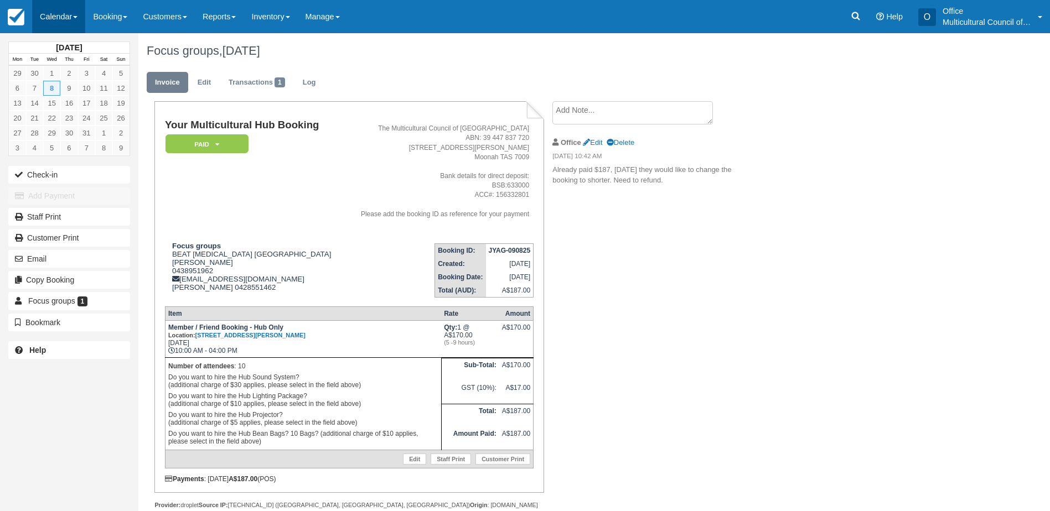
click at [58, 12] on link "Calendar" at bounding box center [58, 16] width 53 height 33
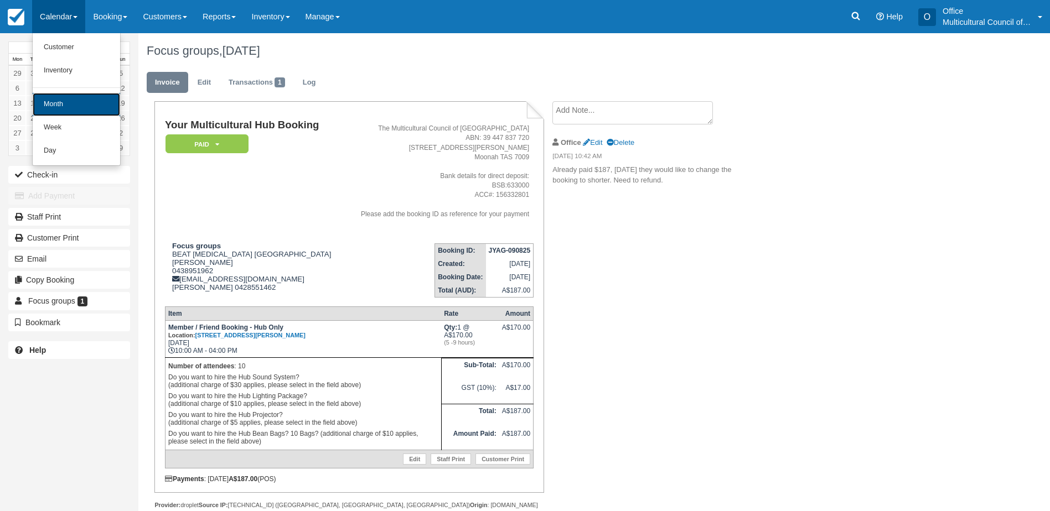
click at [70, 95] on link "Month" at bounding box center [76, 104] width 87 height 23
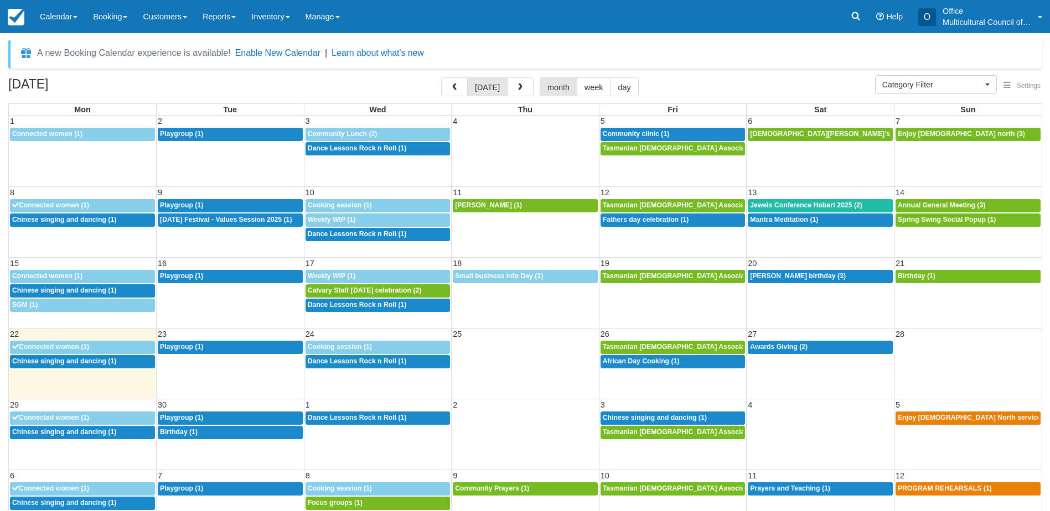
select select
click at [455, 90] on span "button" at bounding box center [454, 88] width 8 height 8
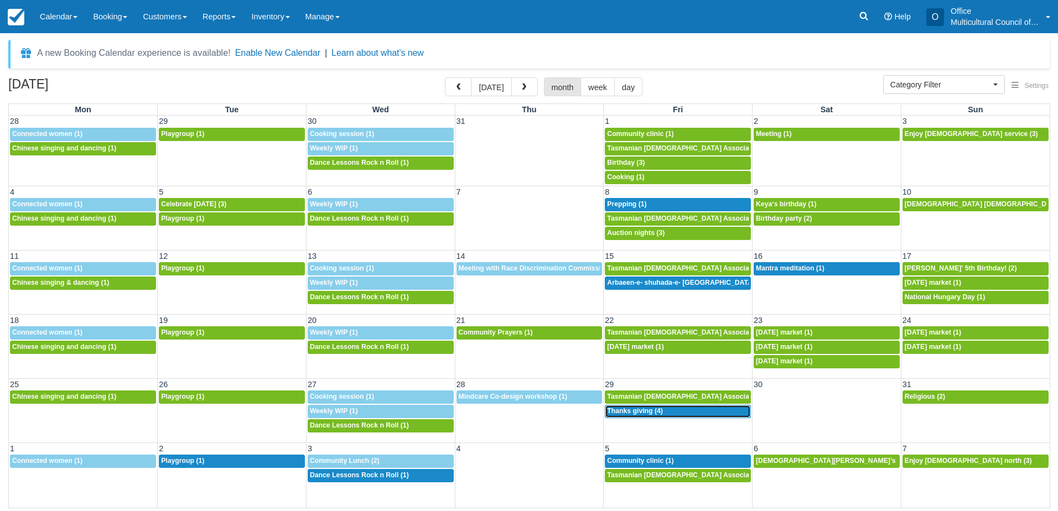
click at [623, 414] on span "Thanks giving (4)" at bounding box center [635, 411] width 56 height 8
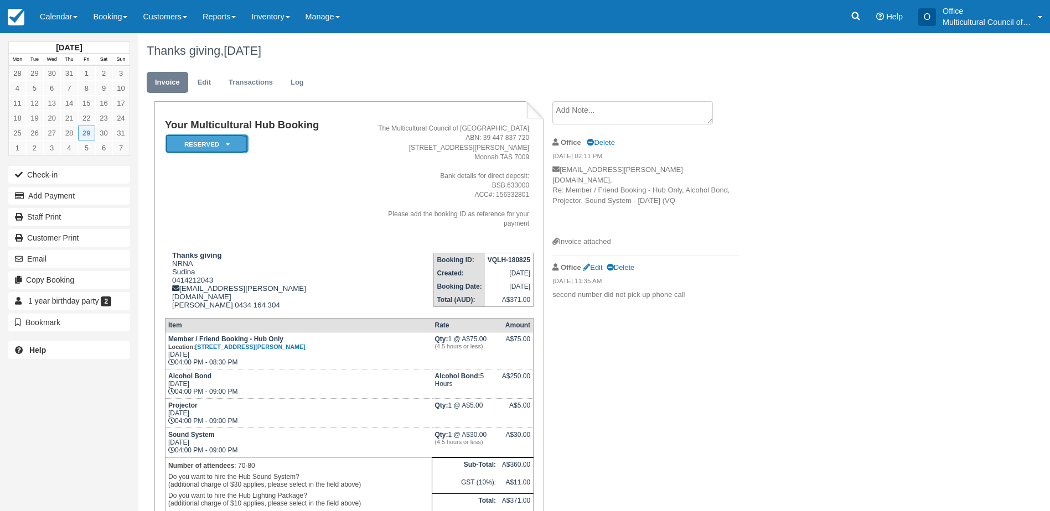
click at [227, 148] on icon at bounding box center [228, 144] width 4 height 7
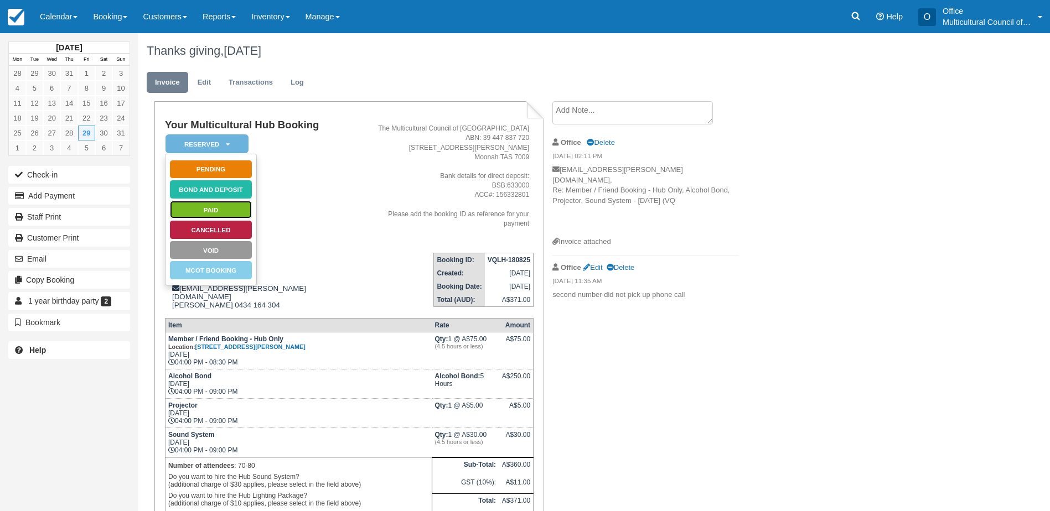
click at [228, 209] on link "Paid" at bounding box center [210, 209] width 83 height 19
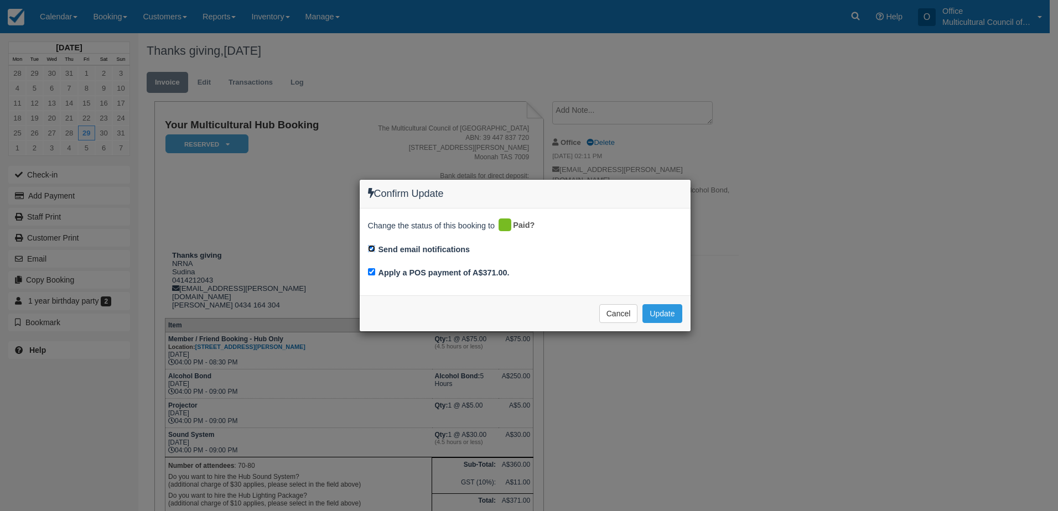
click at [371, 251] on input "Send email notifications" at bounding box center [371, 248] width 7 height 7
click at [396, 247] on label "Send email notifications" at bounding box center [424, 250] width 92 height 12
click at [375, 247] on input "Send email notifications" at bounding box center [371, 248] width 7 height 7
checkbox input "true"
click at [652, 318] on button "Update" at bounding box center [661, 313] width 39 height 19
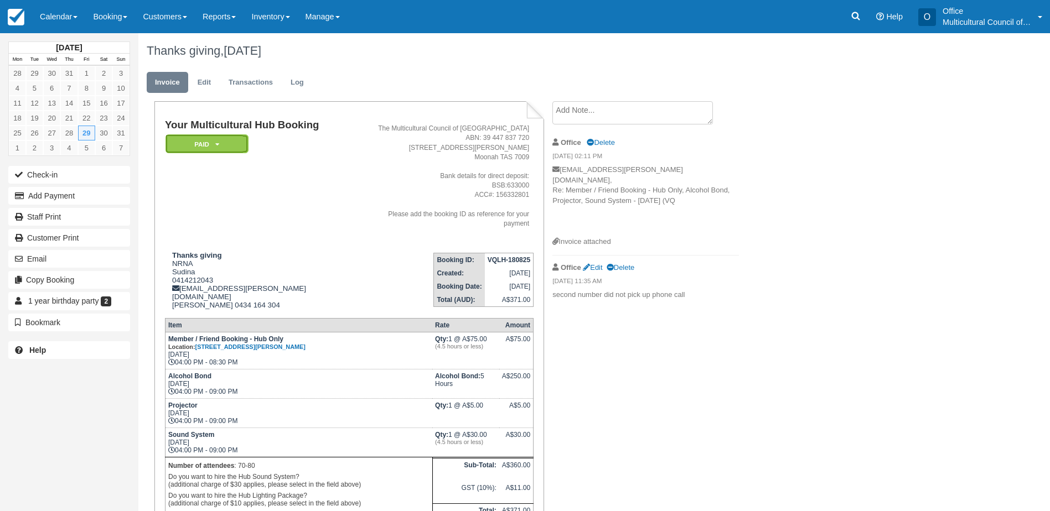
click at [217, 146] on icon at bounding box center [217, 144] width 4 height 7
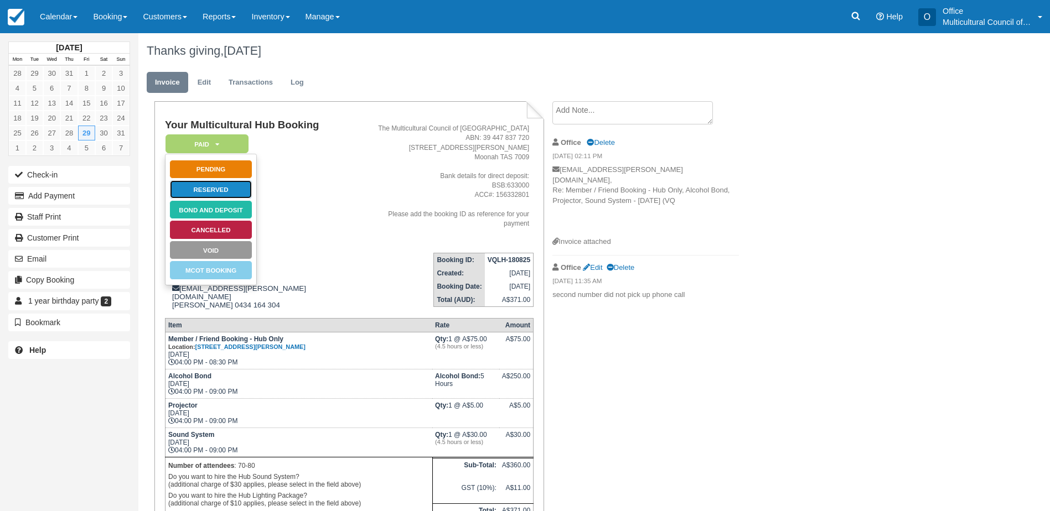
click at [214, 191] on link "Reserved" at bounding box center [210, 189] width 83 height 19
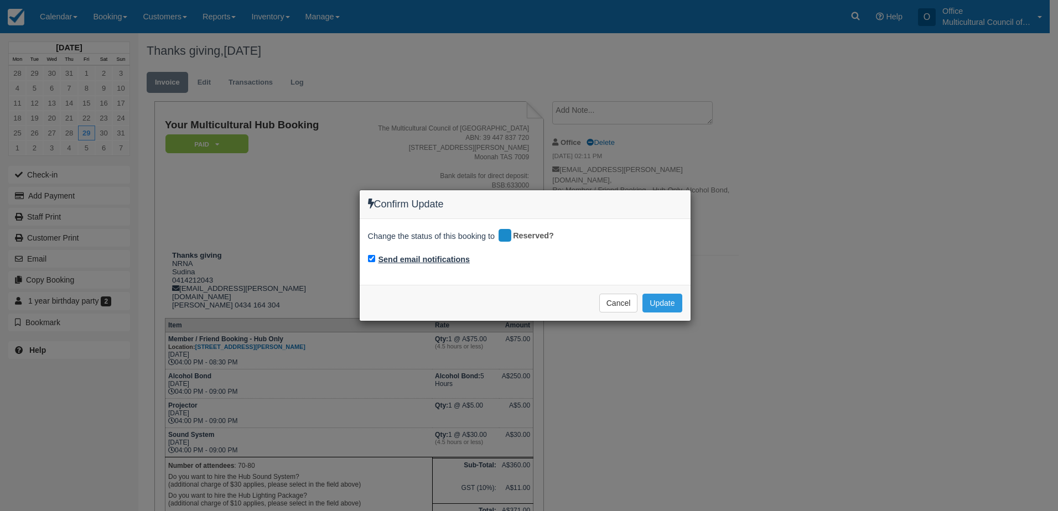
click at [395, 263] on label "Send email notifications" at bounding box center [424, 260] width 92 height 12
click at [375, 262] on input "Send email notifications" at bounding box center [371, 258] width 7 height 7
checkbox input "false"
click at [668, 307] on button "Update" at bounding box center [661, 303] width 39 height 19
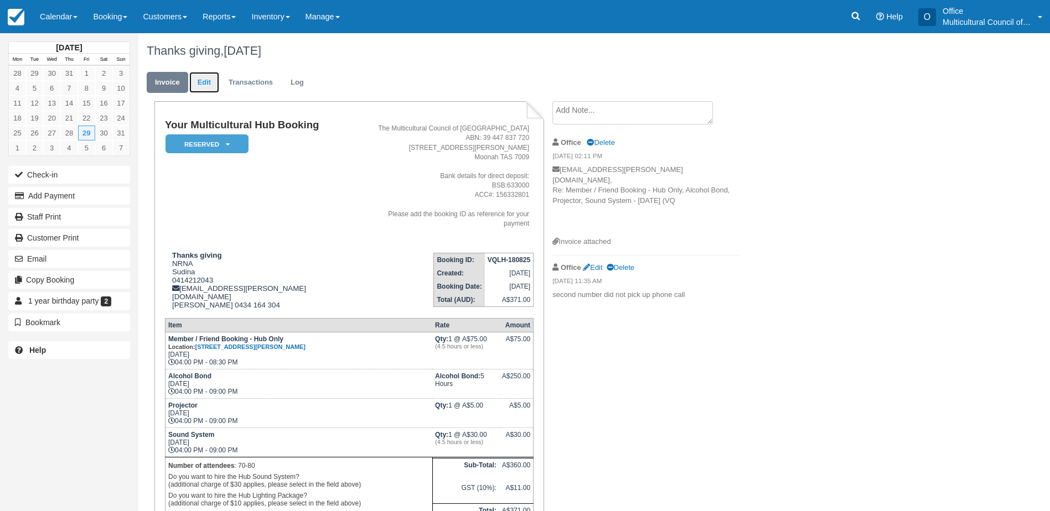
click at [205, 84] on link "Edit" at bounding box center [204, 83] width 30 height 22
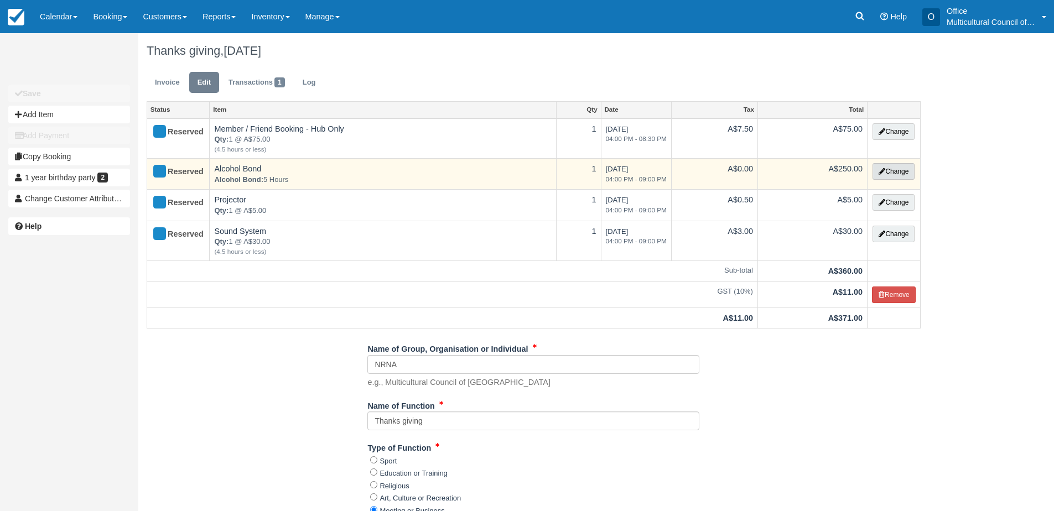
click at [891, 169] on button "Change" at bounding box center [894, 171] width 42 height 17
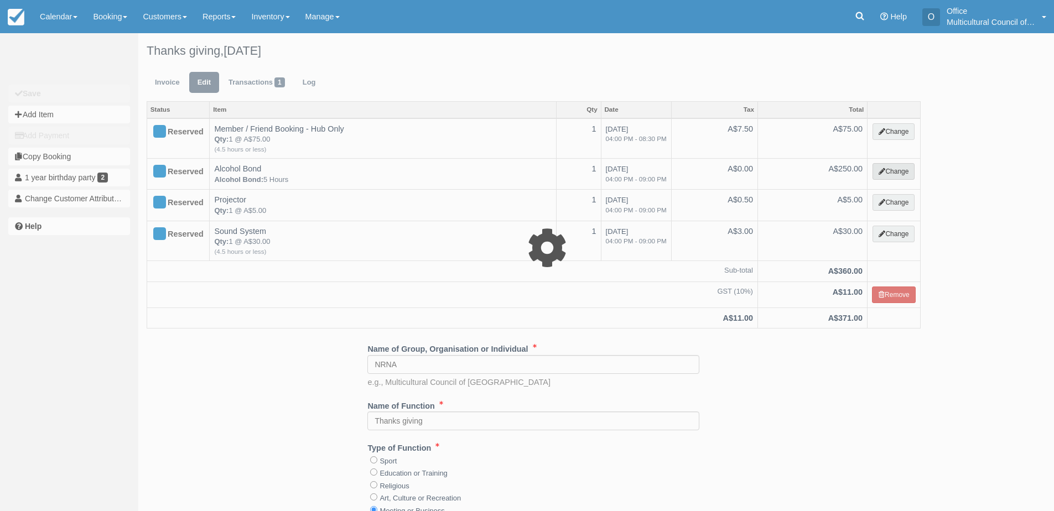
select select "2"
type input "250.00"
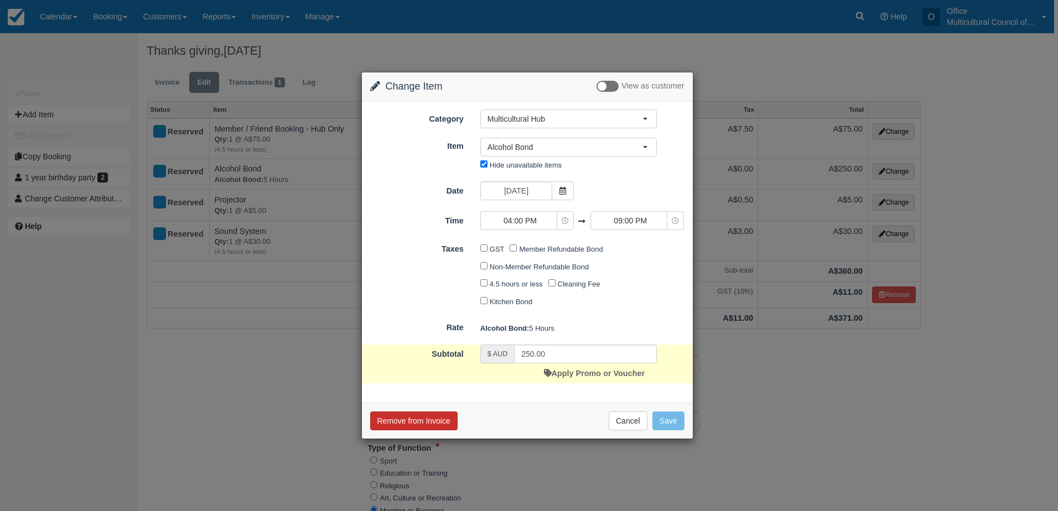
click at [405, 421] on button "Remove from Invoice" at bounding box center [413, 421] width 87 height 19
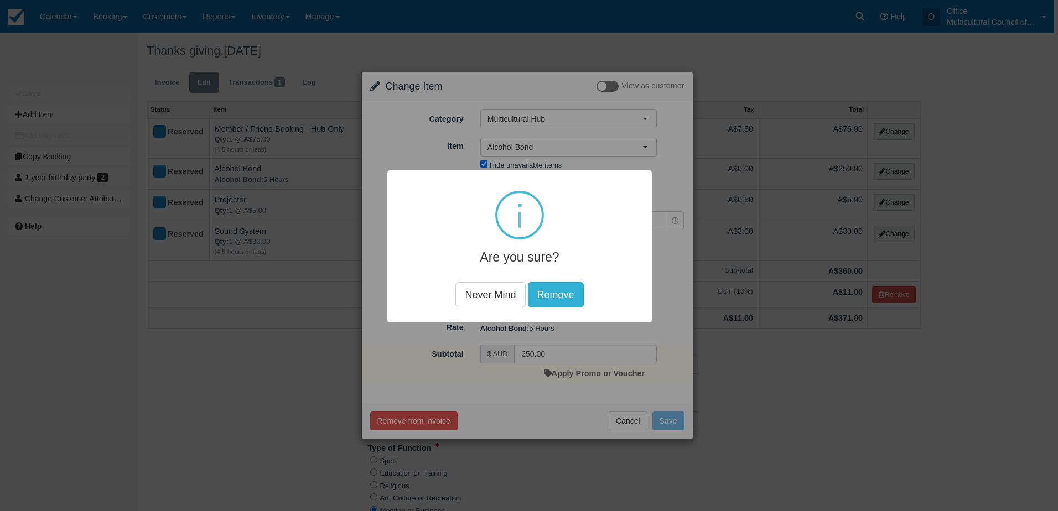
click at [556, 297] on button "Remove" at bounding box center [556, 294] width 56 height 25
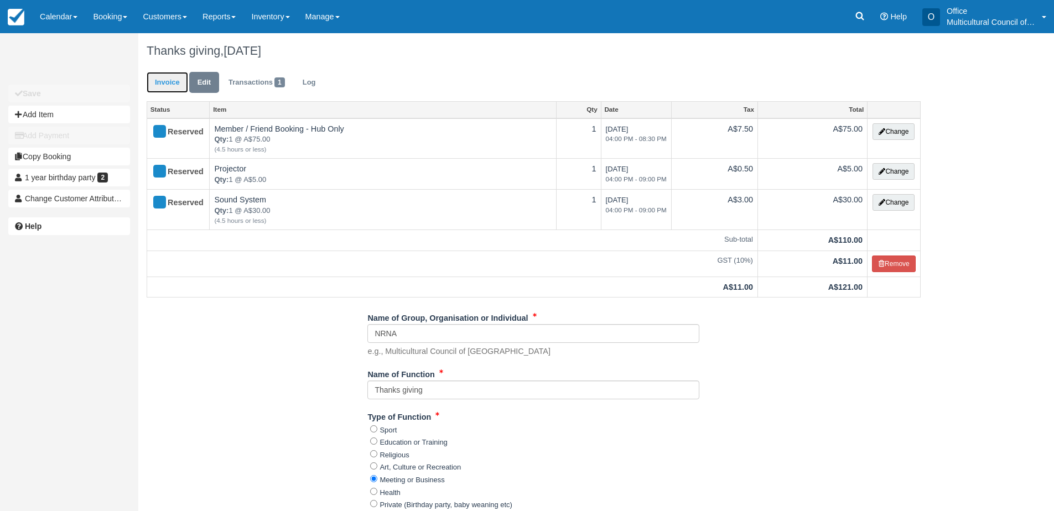
click at [176, 90] on link "Invoice" at bounding box center [167, 83] width 41 height 22
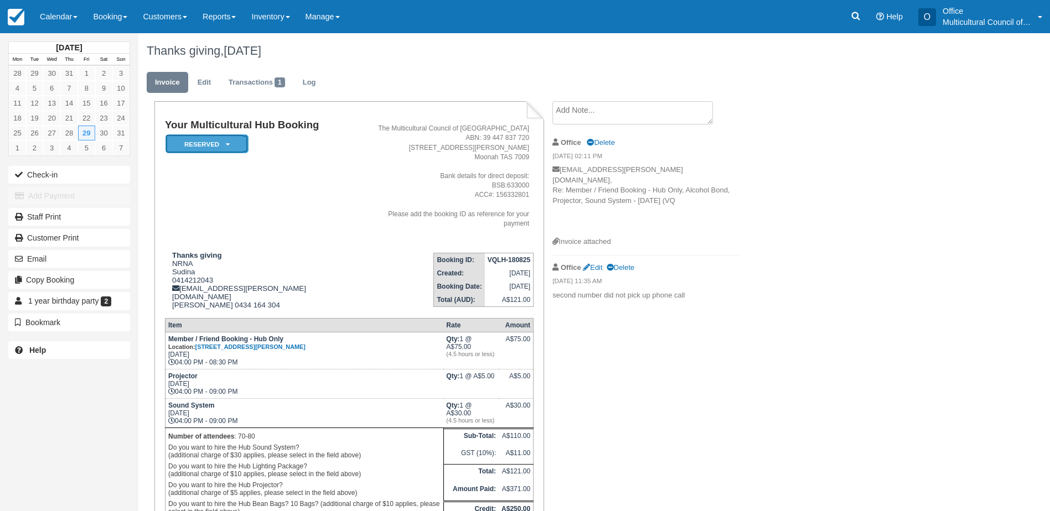
click at [238, 146] on em "Reserved" at bounding box center [206, 143] width 83 height 19
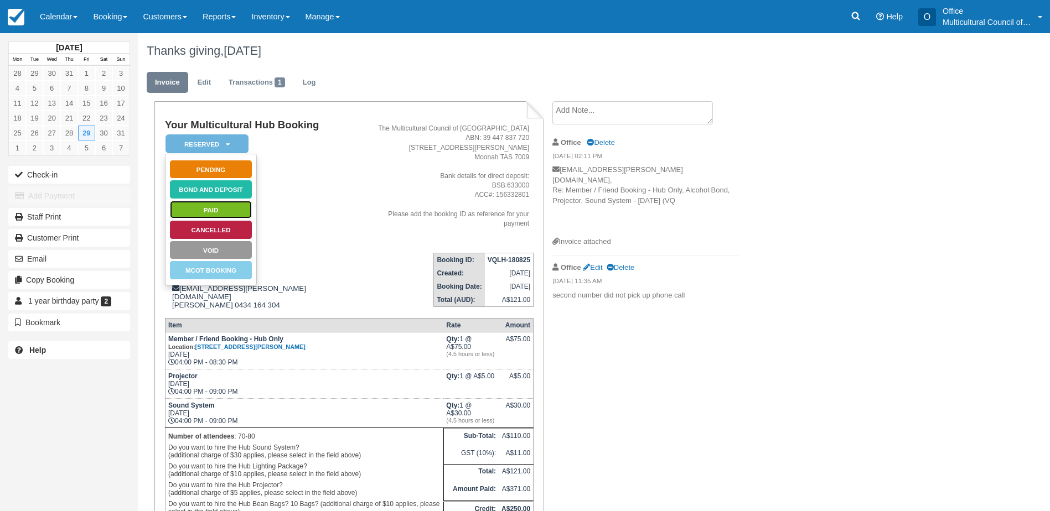
click at [230, 211] on link "Paid" at bounding box center [210, 209] width 83 height 19
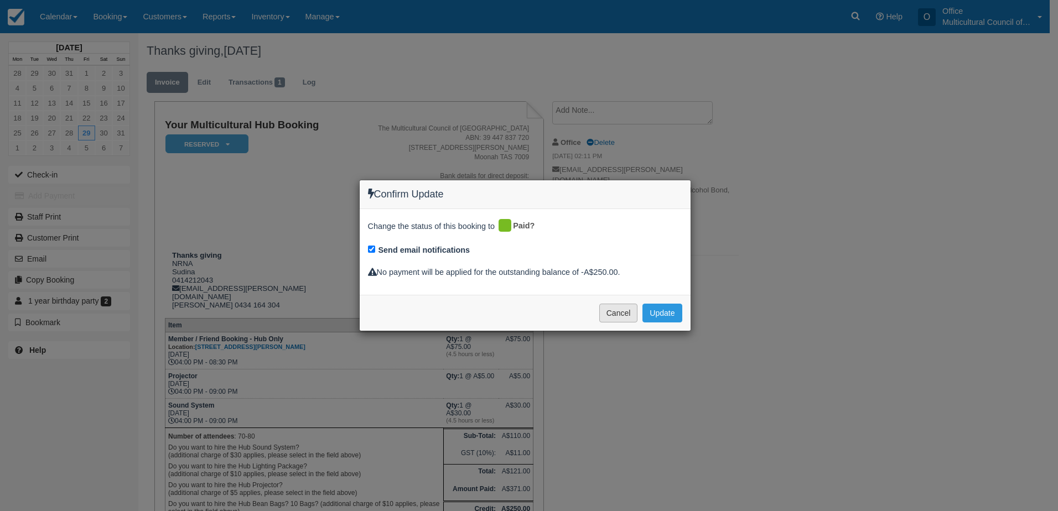
click at [611, 318] on button "Cancel" at bounding box center [618, 313] width 39 height 19
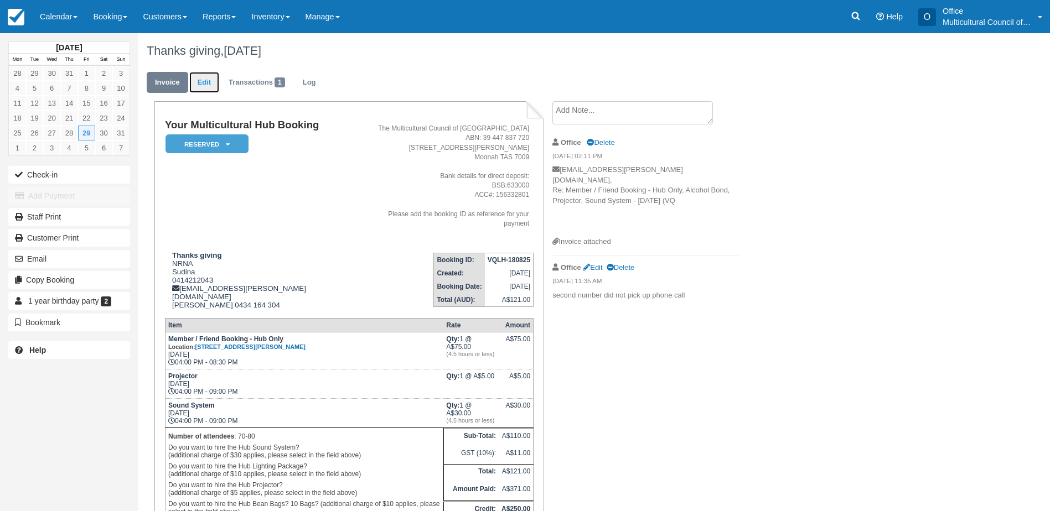
click at [203, 77] on link "Edit" at bounding box center [204, 83] width 30 height 22
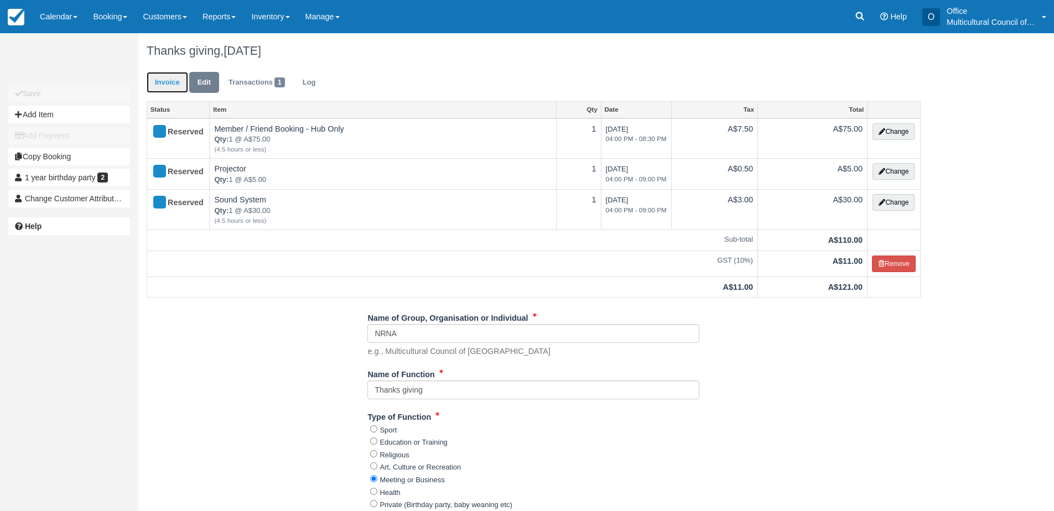
click at [163, 90] on link "Invoice" at bounding box center [167, 83] width 41 height 22
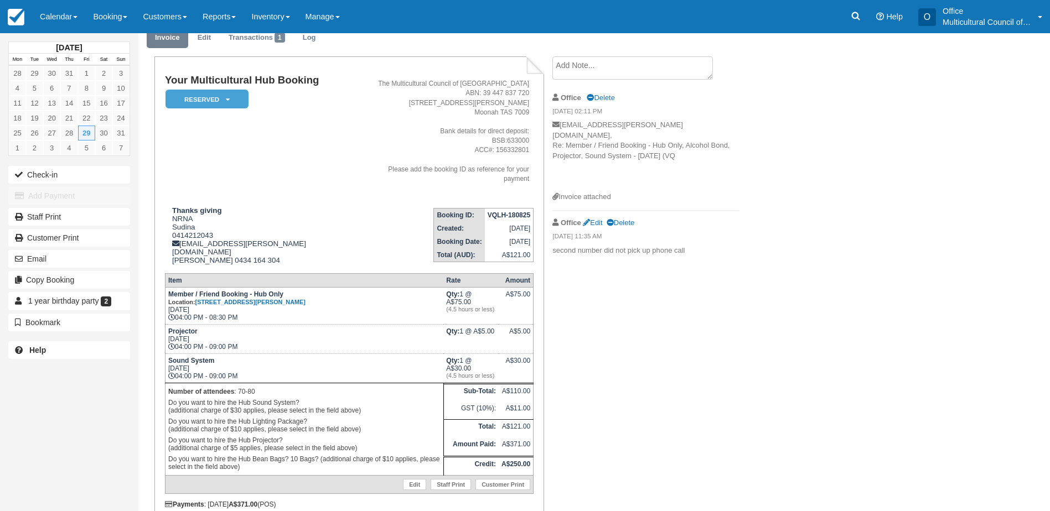
scroll to position [25, 0]
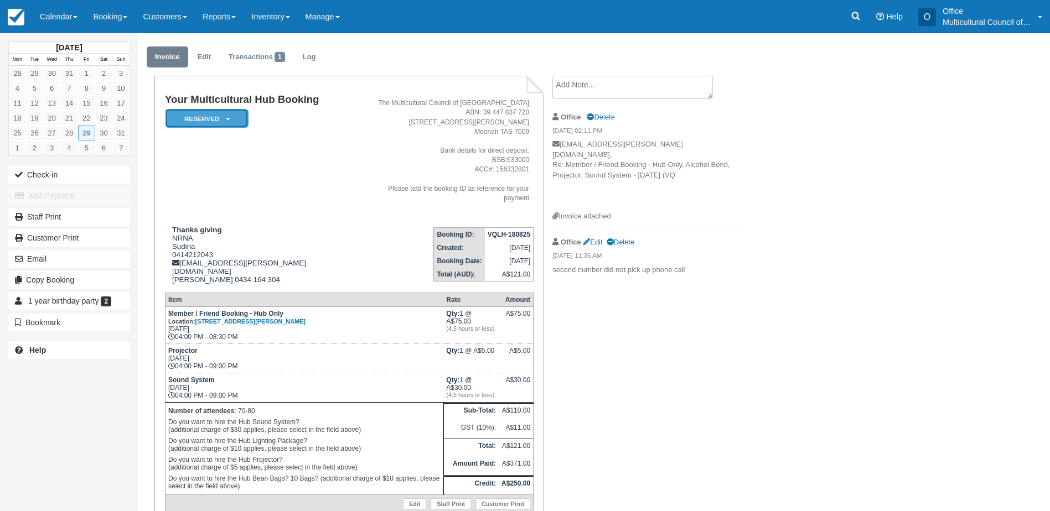
click at [206, 122] on em "Reserved" at bounding box center [206, 118] width 83 height 19
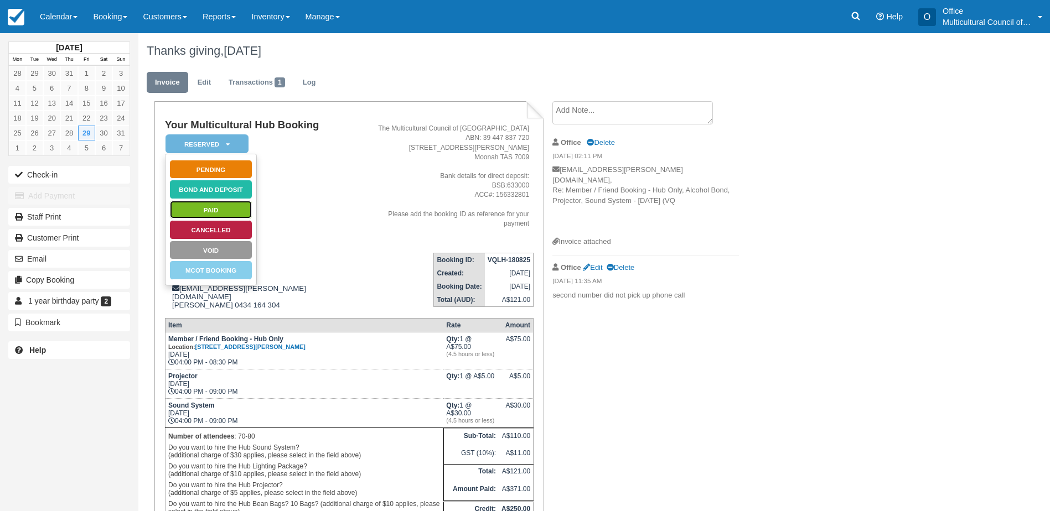
click at [203, 210] on link "Paid" at bounding box center [210, 209] width 83 height 19
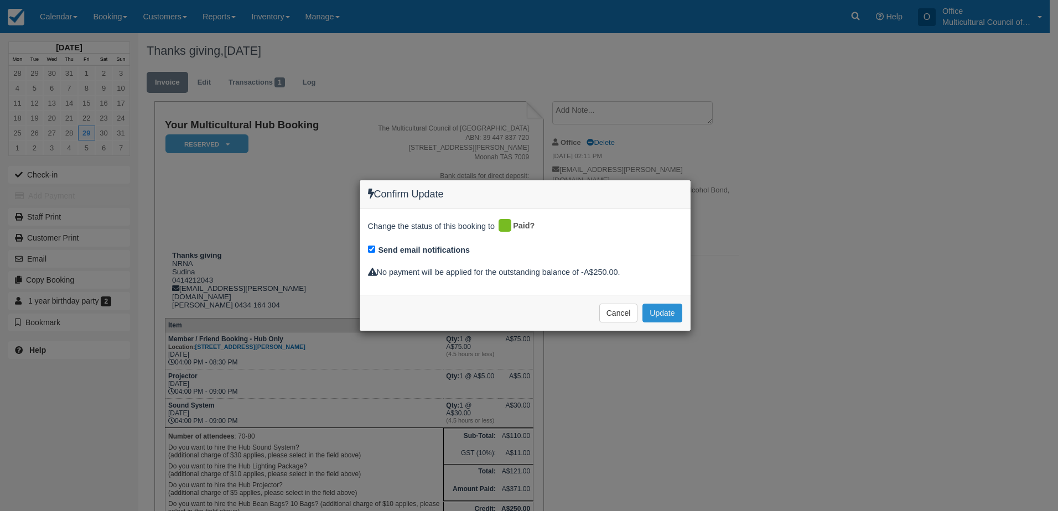
click at [667, 315] on button "Update" at bounding box center [661, 313] width 39 height 19
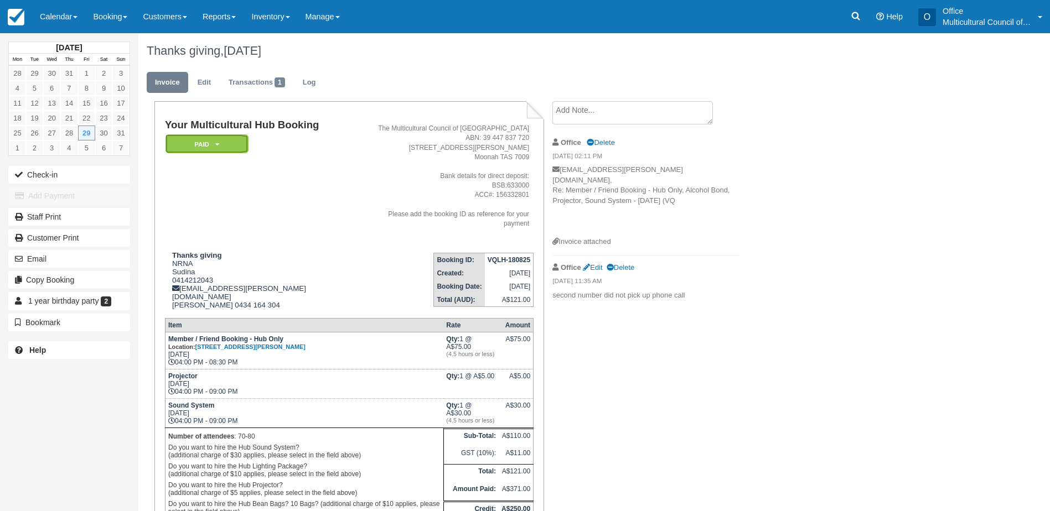
click at [200, 146] on em "Paid" at bounding box center [206, 143] width 83 height 19
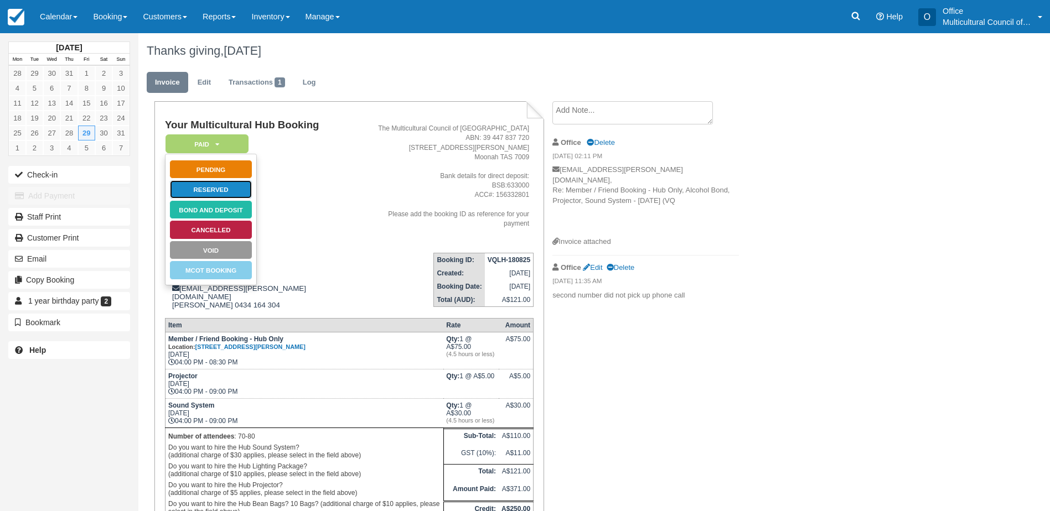
click at [203, 188] on link "Reserved" at bounding box center [210, 189] width 83 height 19
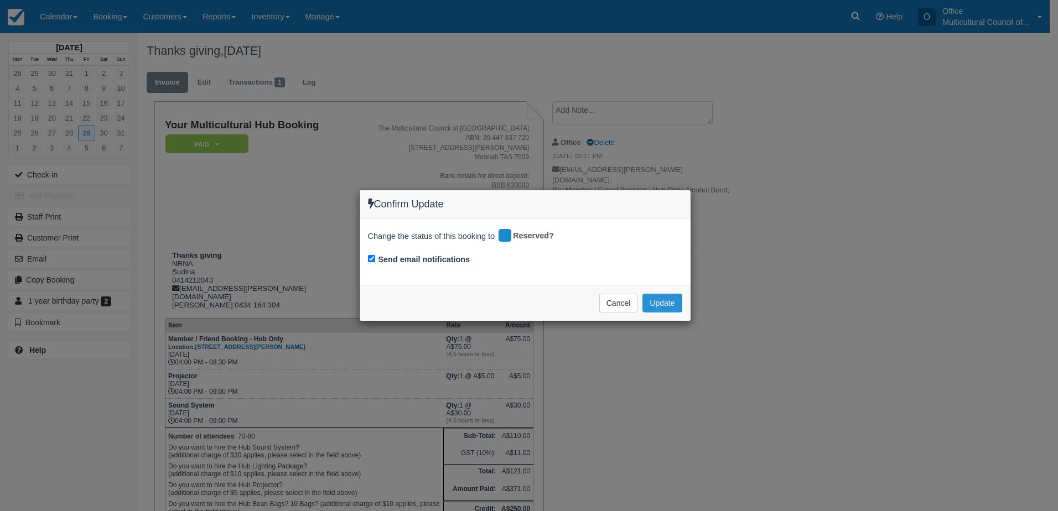
click at [653, 309] on button "Update" at bounding box center [661, 303] width 39 height 19
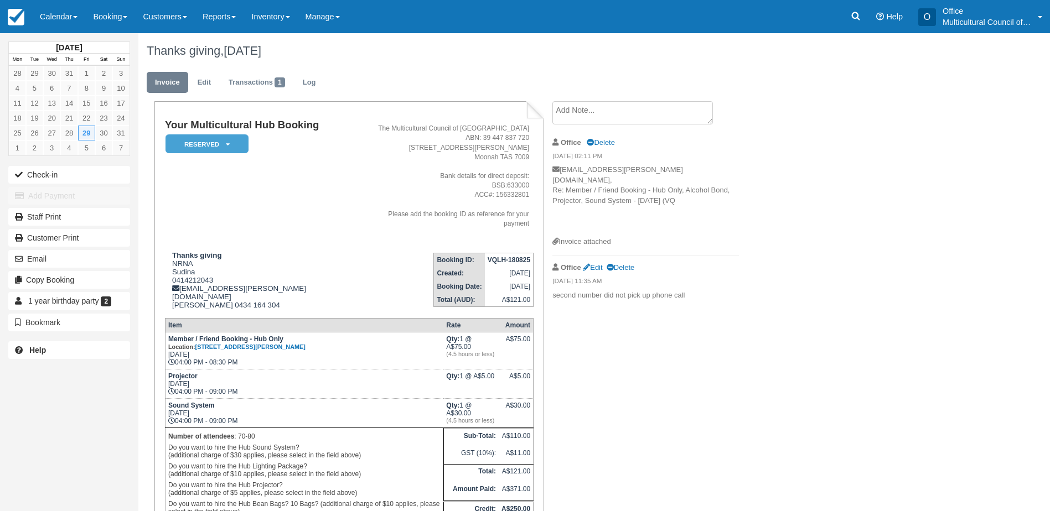
drag, startPoint x: 56, startPoint y: 14, endPoint x: 99, endPoint y: 105, distance: 100.7
click at [56, 14] on link "Calendar" at bounding box center [58, 16] width 53 height 33
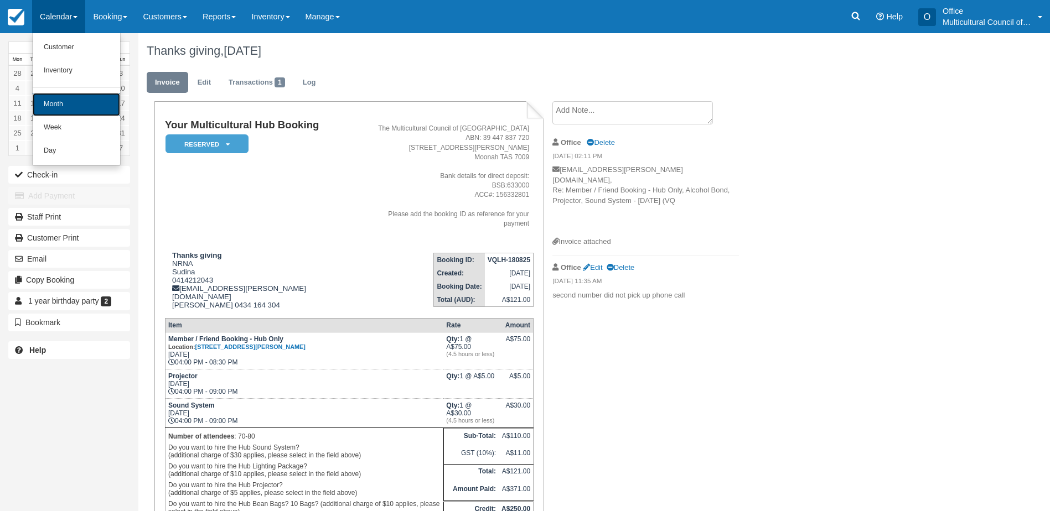
click at [62, 102] on link "Month" at bounding box center [76, 104] width 87 height 23
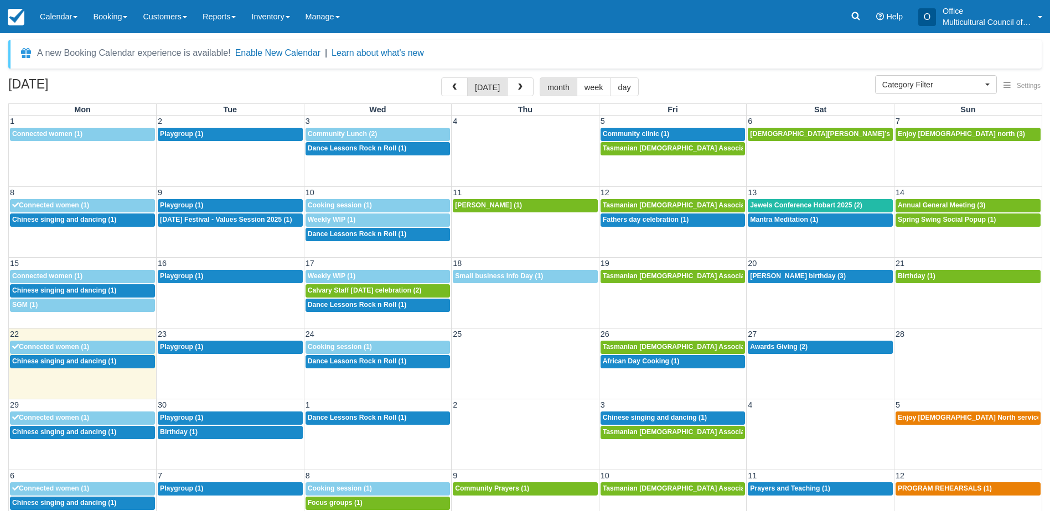
select select
click at [451, 90] on button "button" at bounding box center [454, 86] width 27 height 19
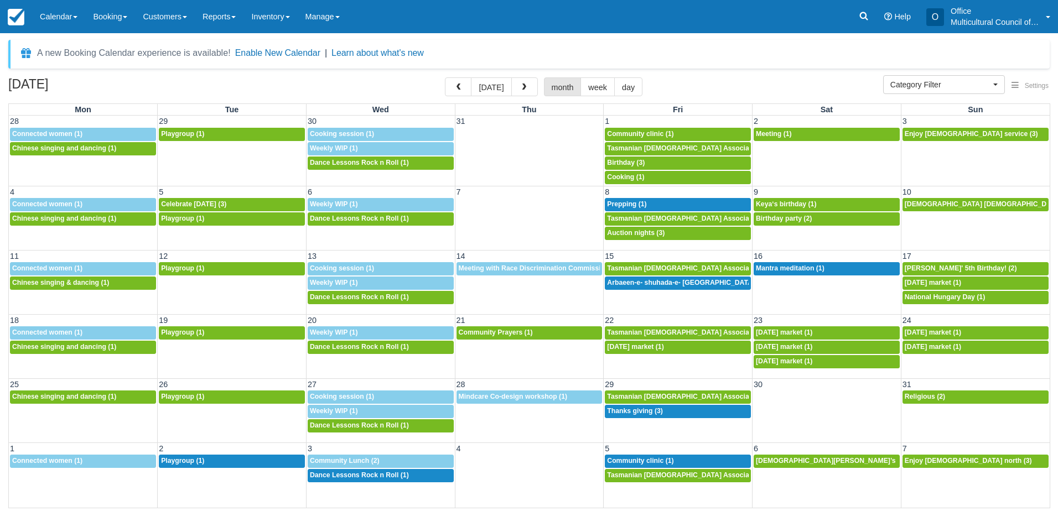
click at [451, 90] on button "button" at bounding box center [458, 86] width 27 height 19
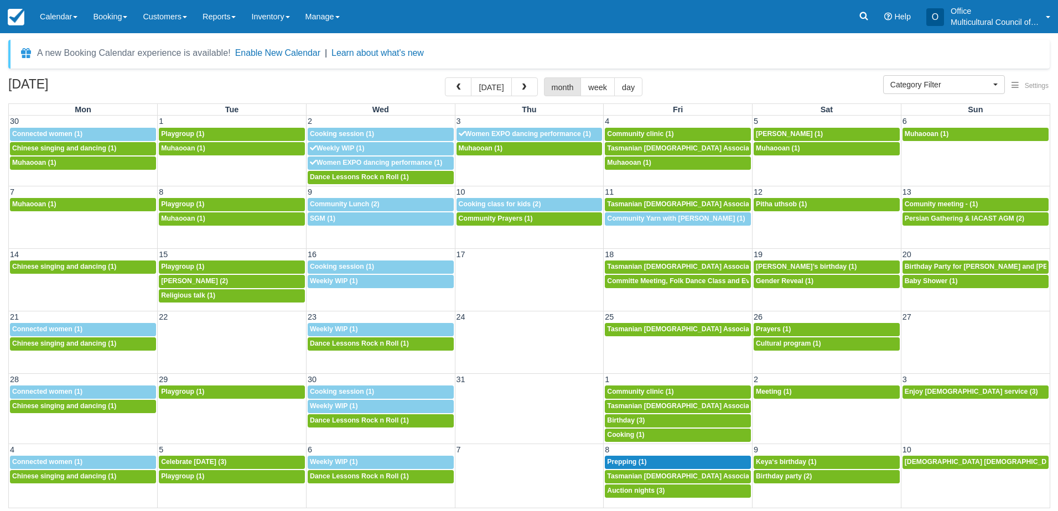
click at [451, 90] on button "button" at bounding box center [458, 86] width 27 height 19
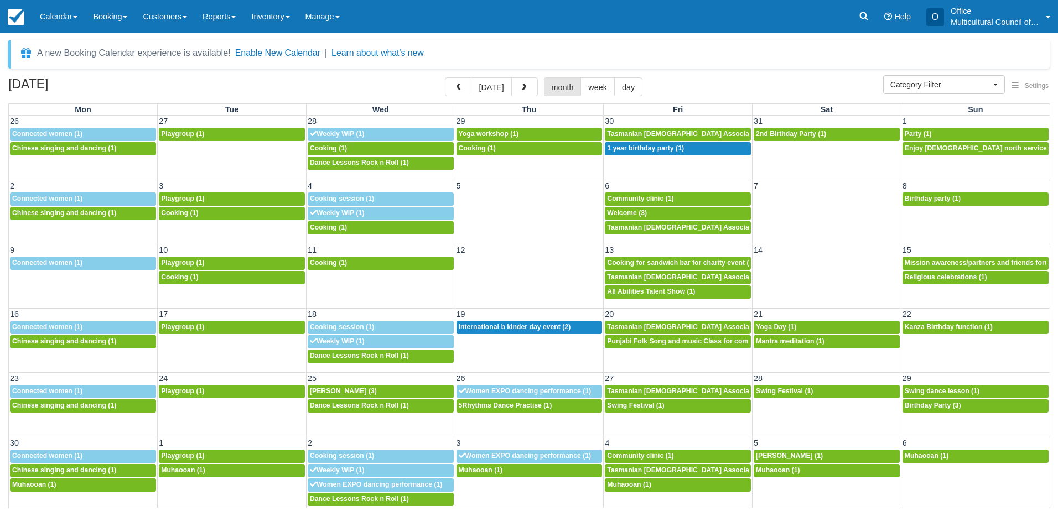
click at [451, 90] on button "button" at bounding box center [458, 86] width 27 height 19
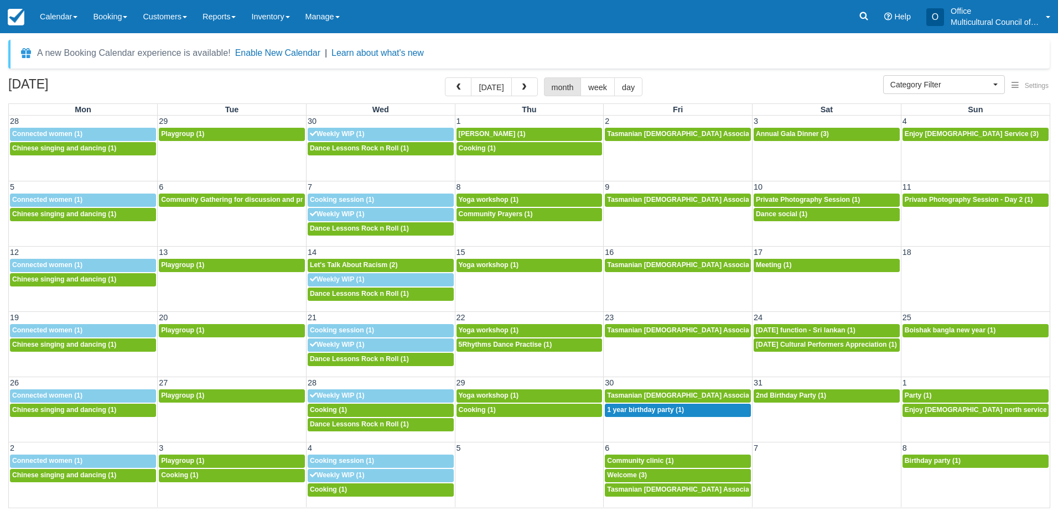
click at [451, 90] on button "button" at bounding box center [458, 86] width 27 height 19
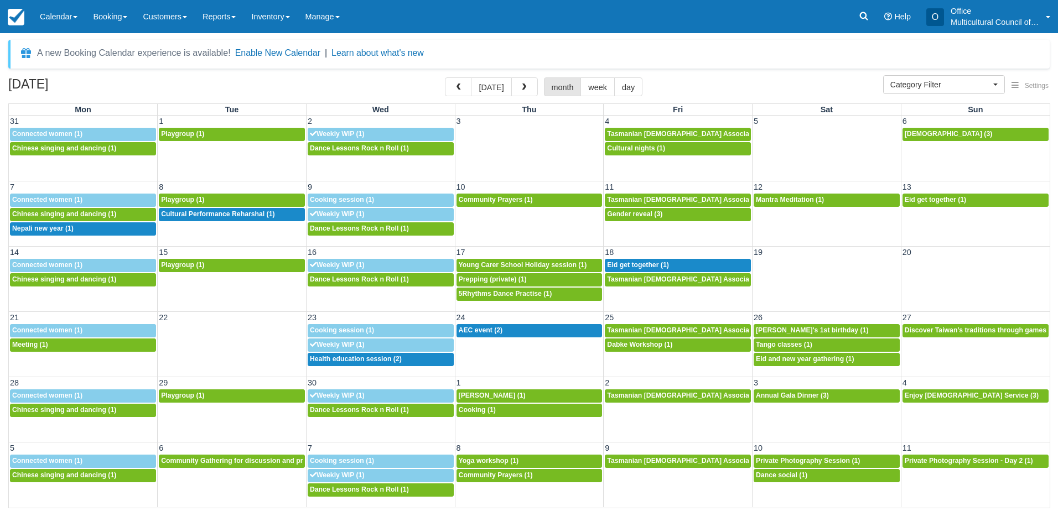
click at [451, 90] on button "button" at bounding box center [458, 86] width 27 height 19
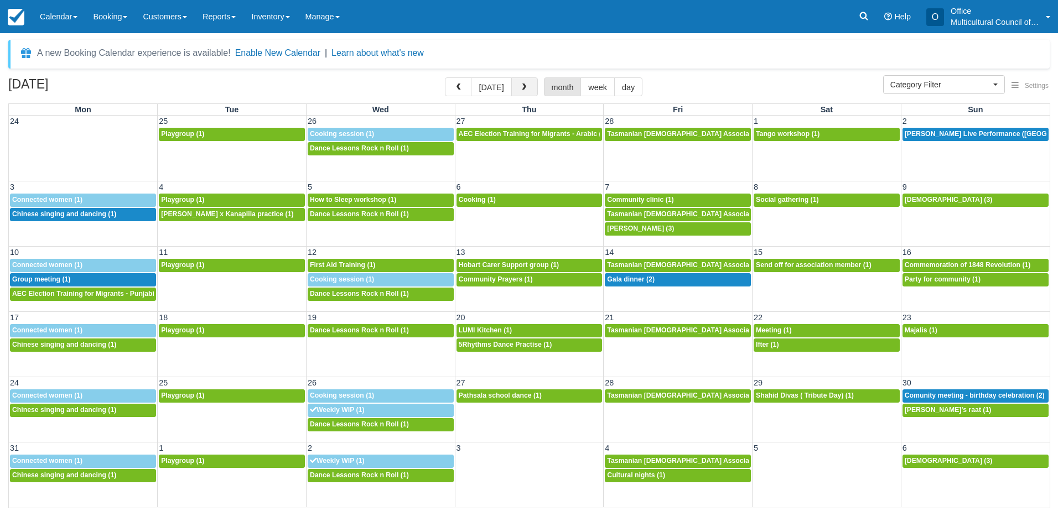
click at [527, 86] on button "button" at bounding box center [524, 86] width 27 height 19
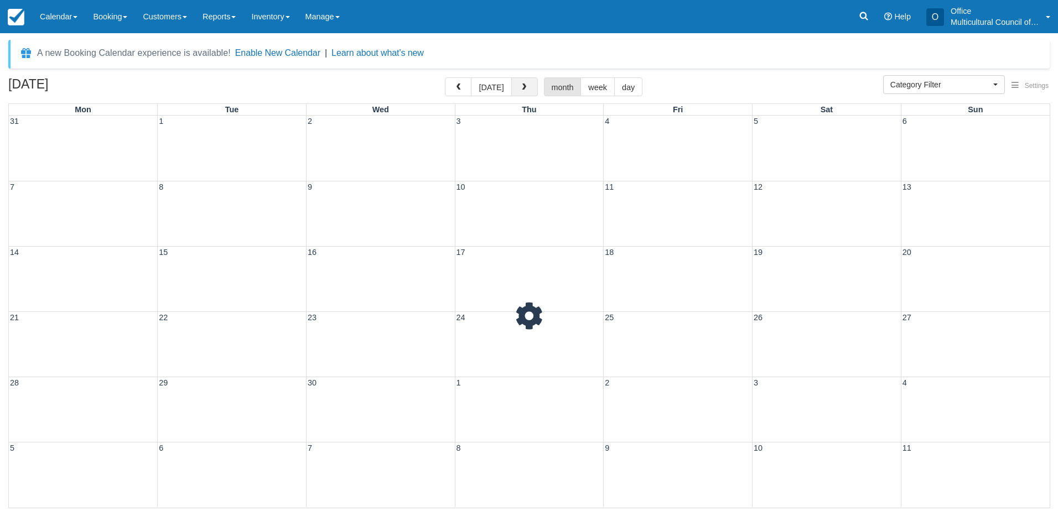
click at [527, 86] on button "button" at bounding box center [524, 86] width 27 height 19
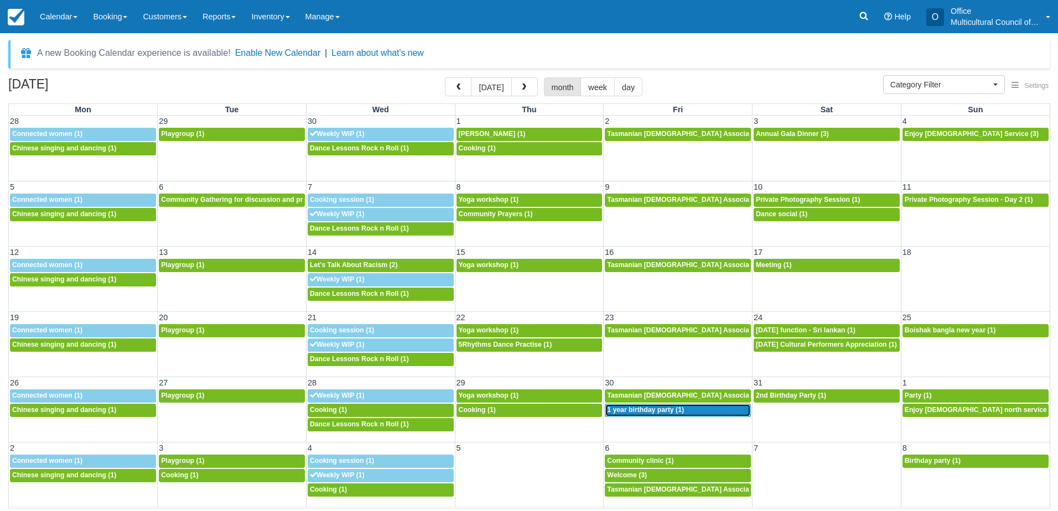
click at [621, 416] on link "3p 1 year birthday party (1)" at bounding box center [678, 410] width 146 height 13
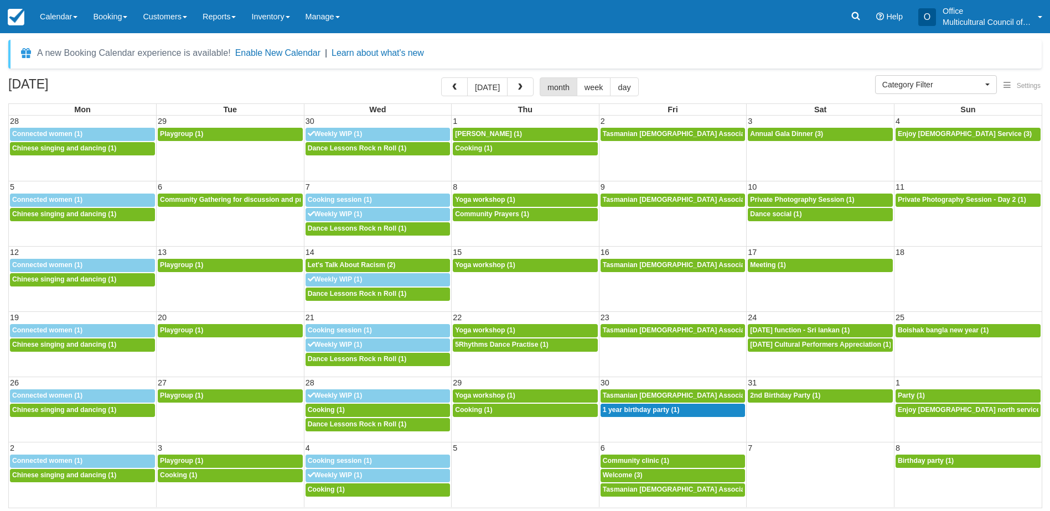
select select
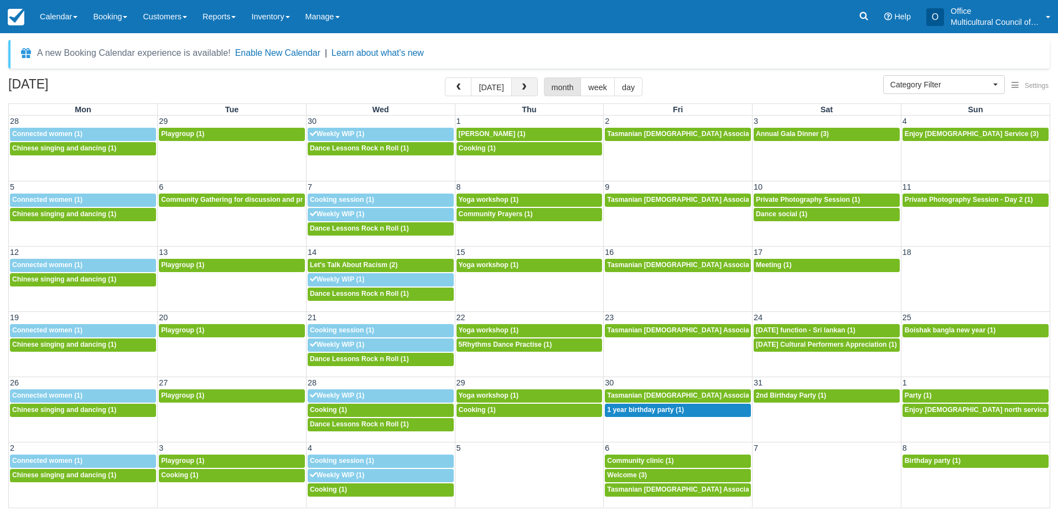
click at [520, 90] on span "button" at bounding box center [524, 88] width 8 height 8
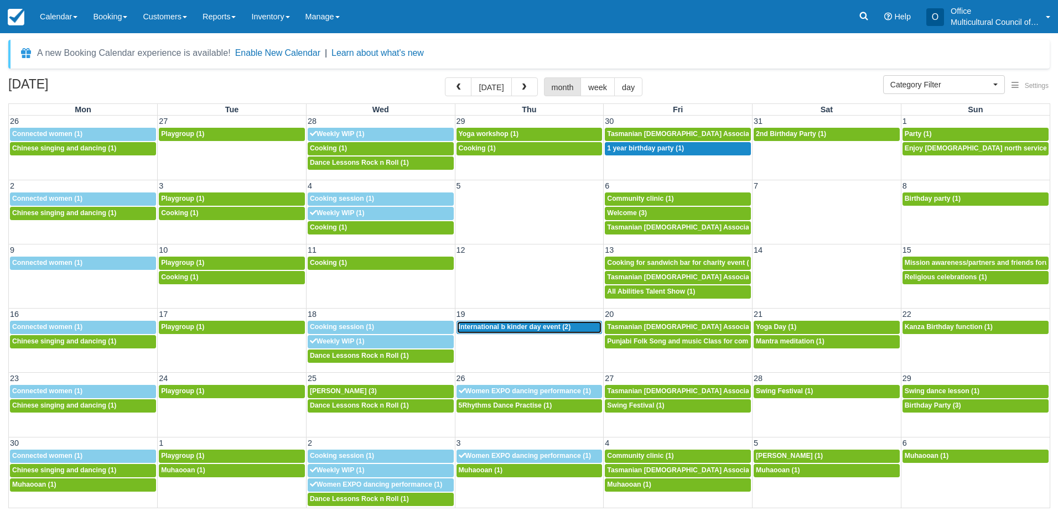
click at [499, 330] on span "International b kinder day event (2)" at bounding box center [515, 327] width 112 height 8
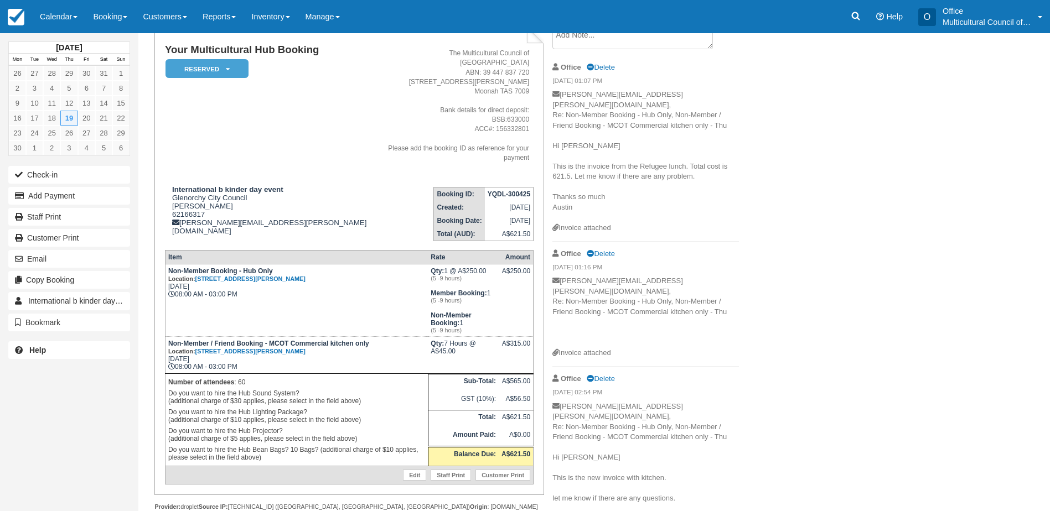
scroll to position [111, 0]
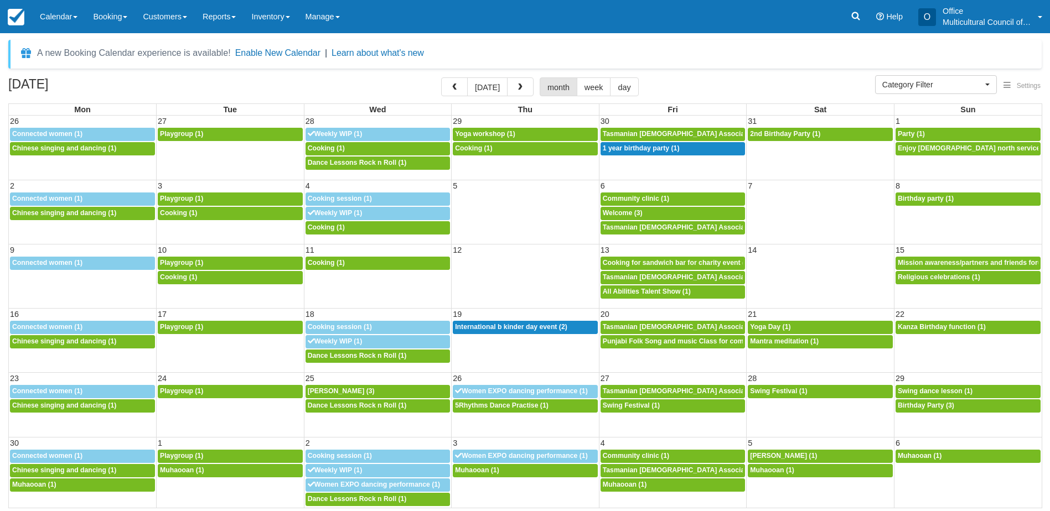
select select
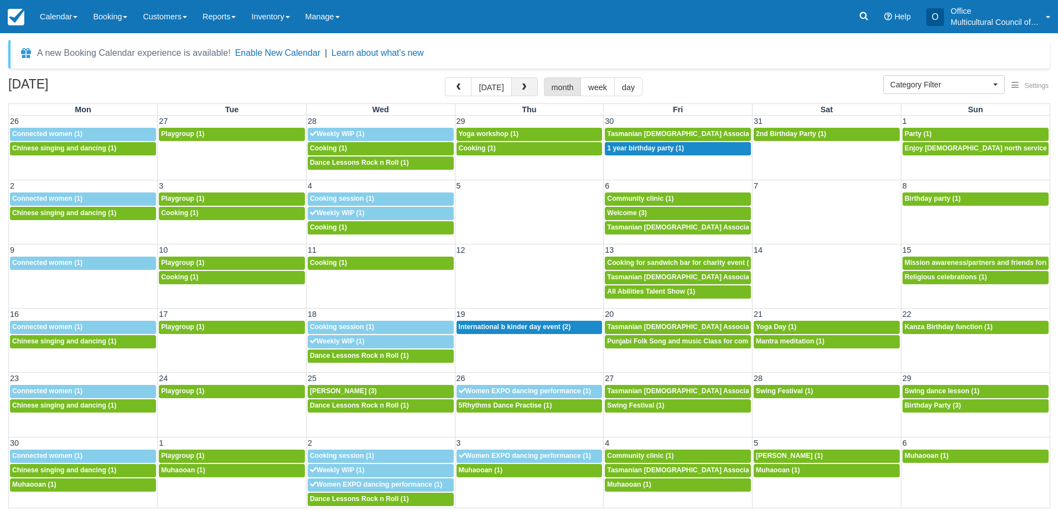
click at [517, 82] on button "button" at bounding box center [524, 86] width 27 height 19
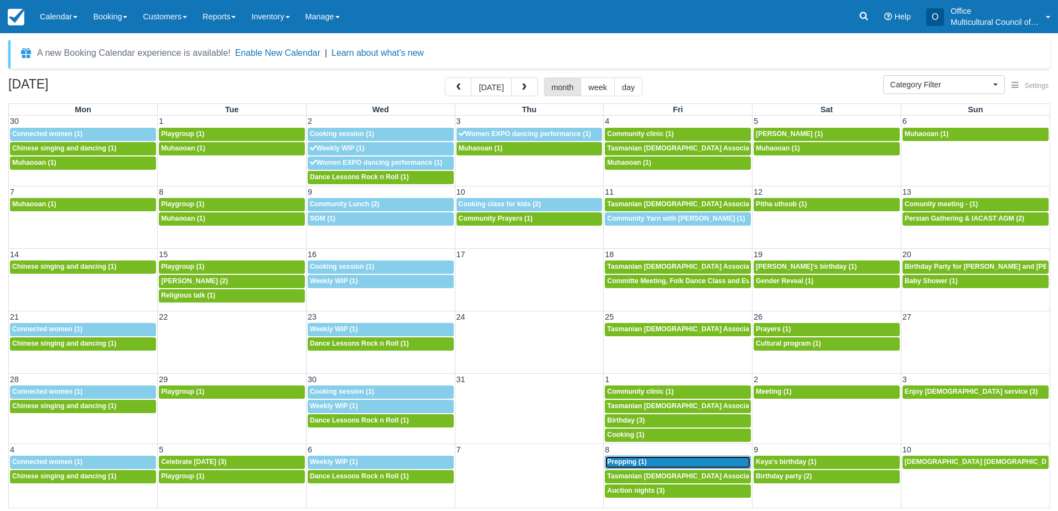
click at [625, 459] on span "Prepping (1)" at bounding box center [626, 462] width 39 height 8
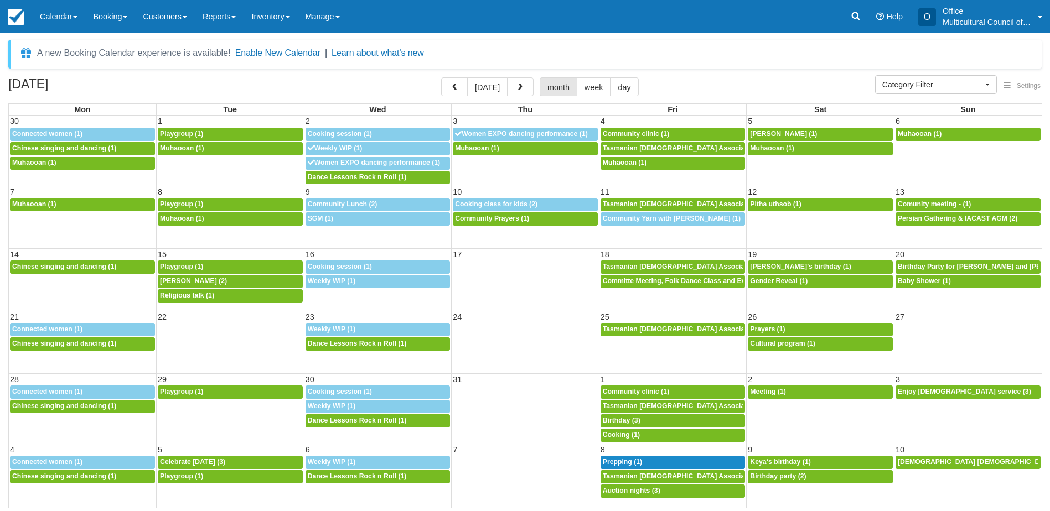
select select
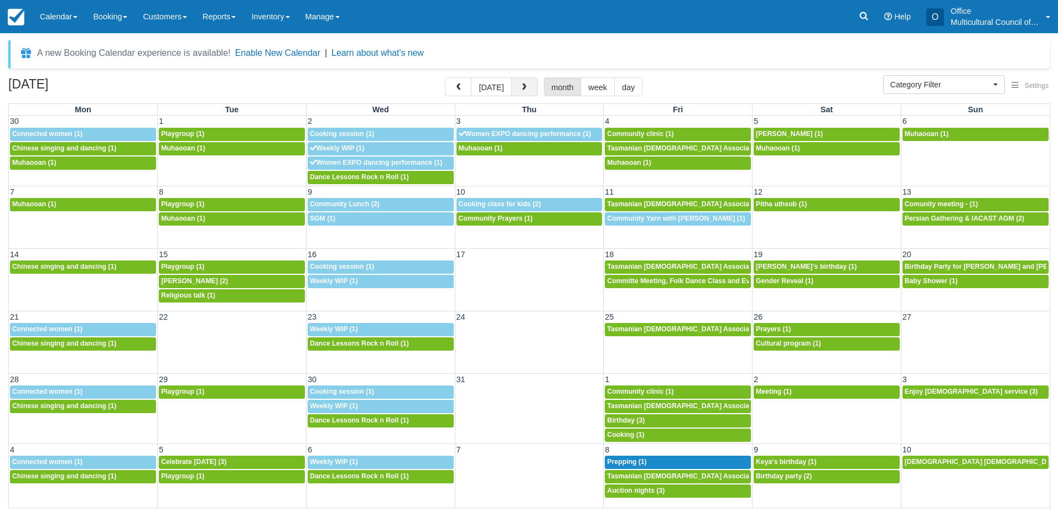
click at [518, 79] on button "button" at bounding box center [524, 86] width 27 height 19
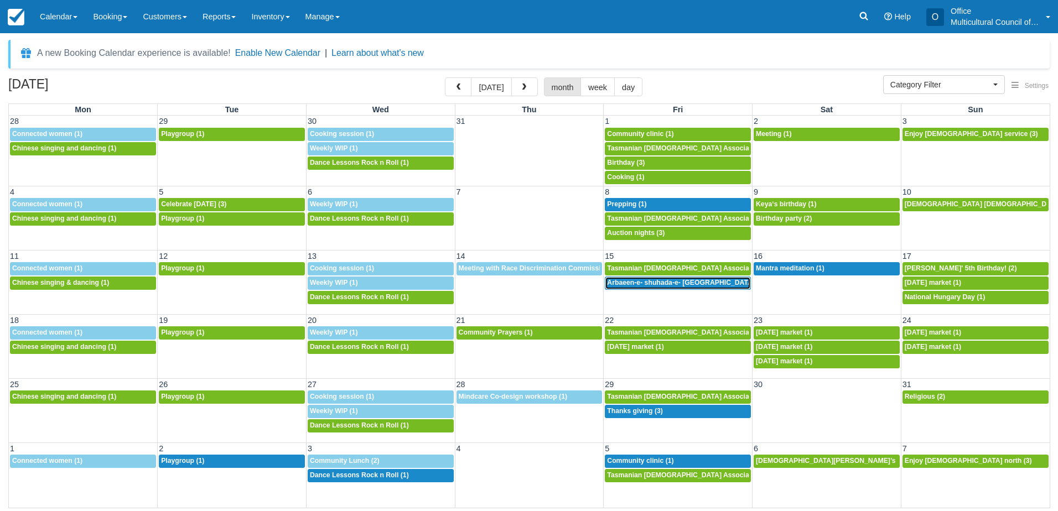
click at [637, 283] on span "Arbaeen-e- shuhada-e- Karbala (1)" at bounding box center [686, 283] width 158 height 8
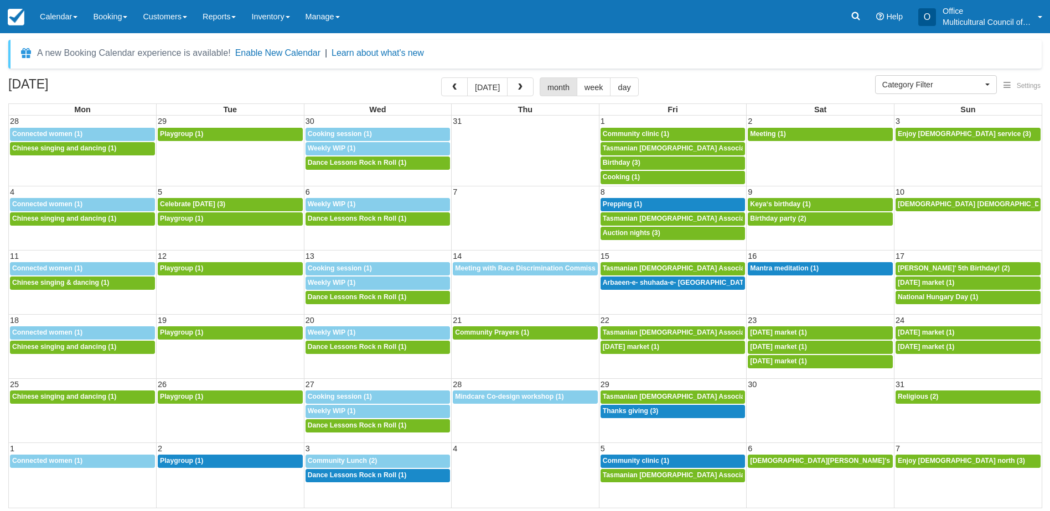
select select
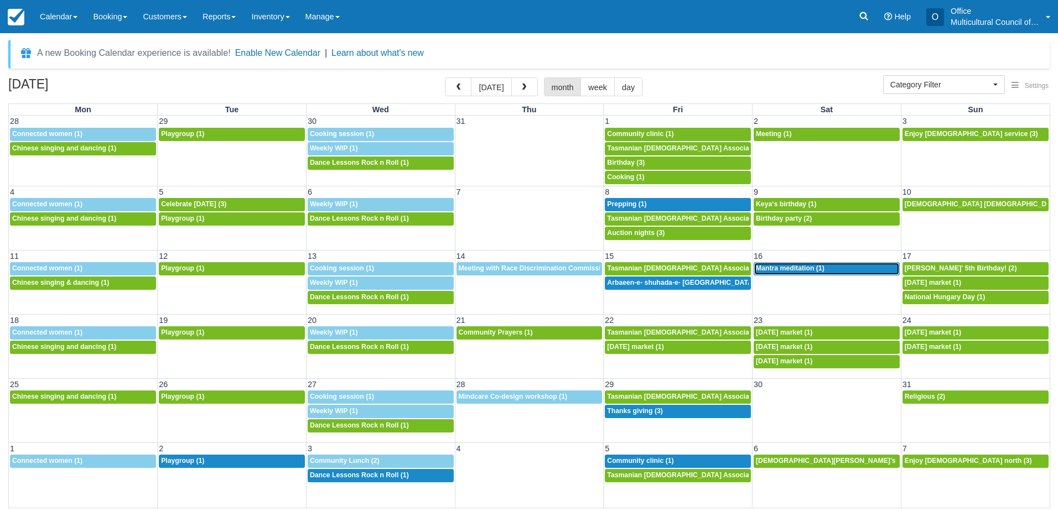
click at [792, 269] on span "Mantra meditation (1)" at bounding box center [790, 268] width 69 height 8
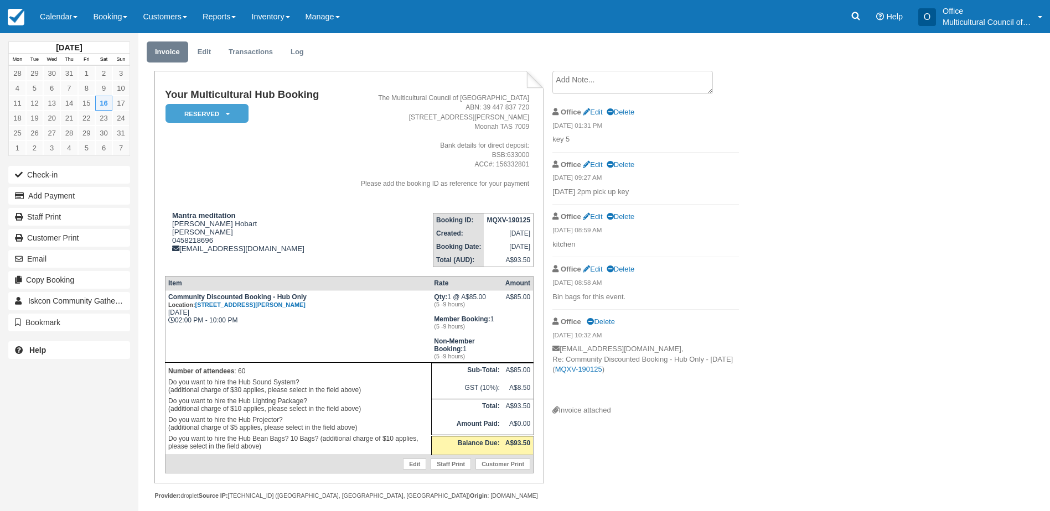
scroll to position [43, 0]
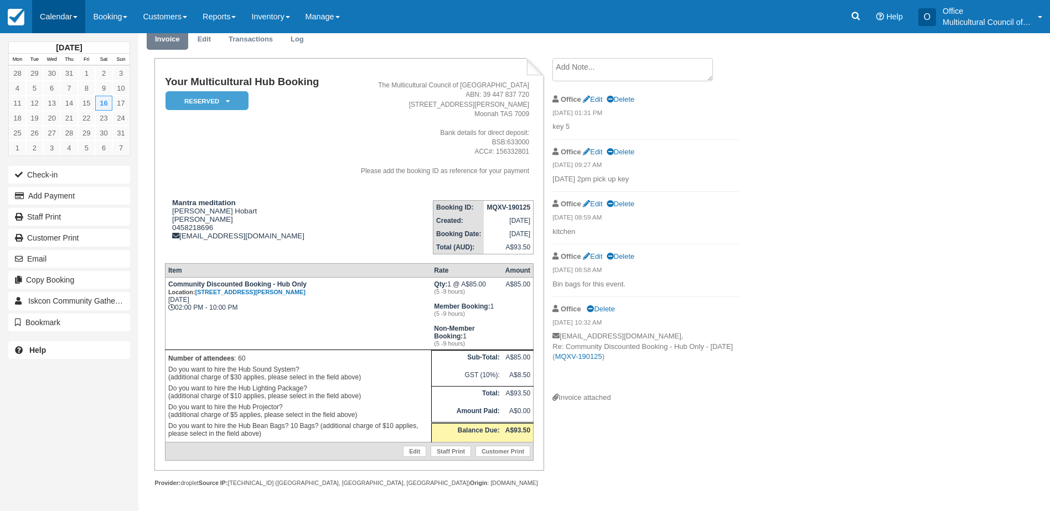
click at [59, 18] on link "Calendar" at bounding box center [58, 16] width 53 height 33
click at [86, 101] on link "Month" at bounding box center [76, 104] width 87 height 23
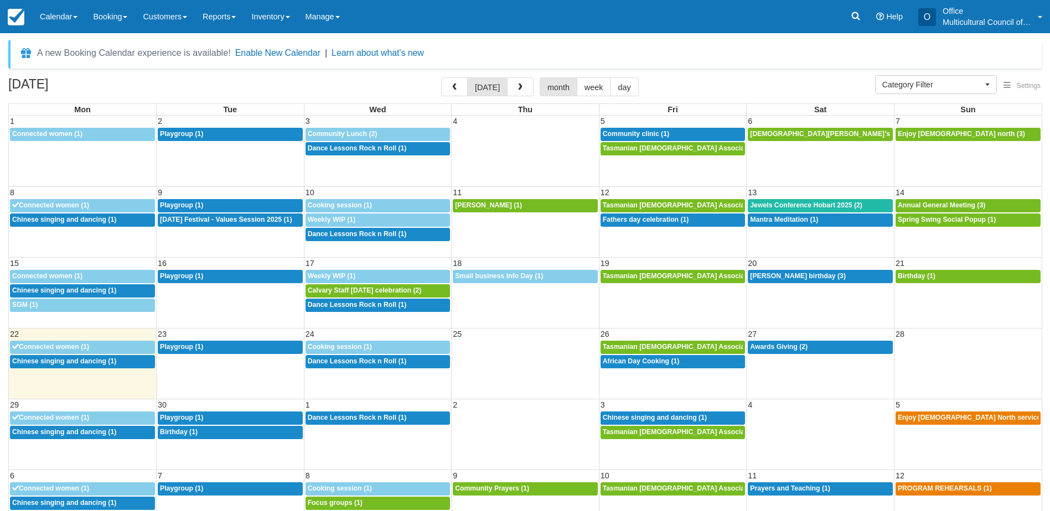
select select
click at [184, 431] on span "Birthday (1)" at bounding box center [179, 432] width 38 height 8
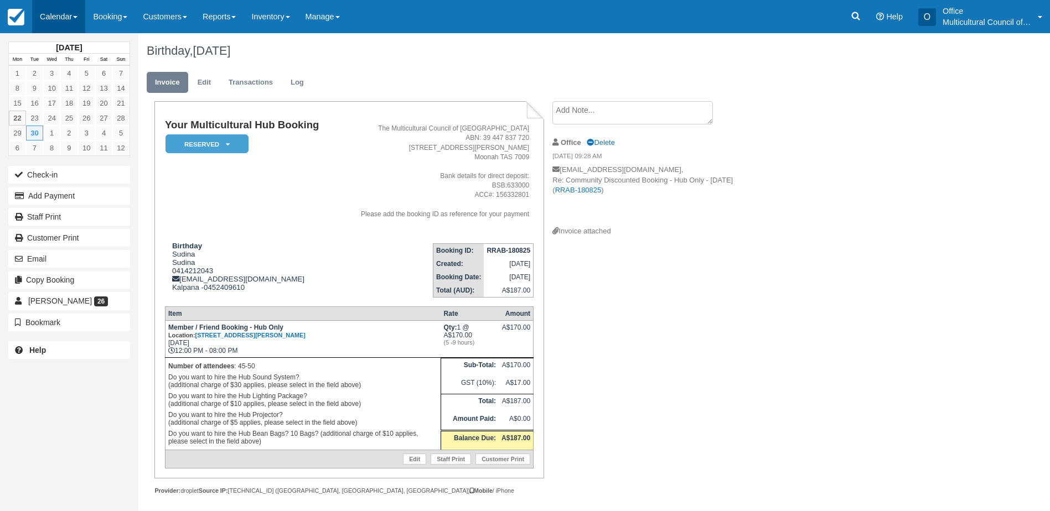
click at [59, 21] on link "Calendar" at bounding box center [58, 16] width 53 height 33
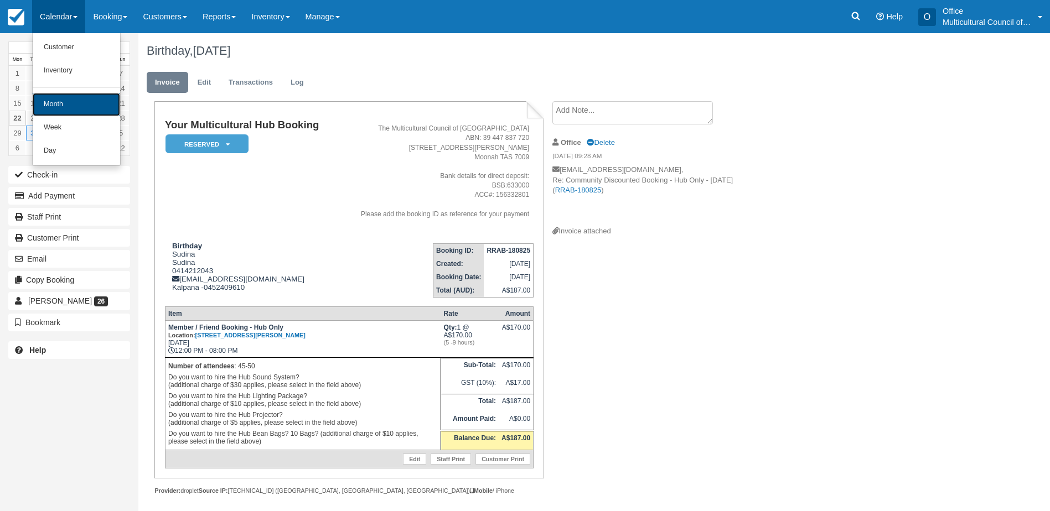
click at [71, 100] on link "Month" at bounding box center [76, 104] width 87 height 23
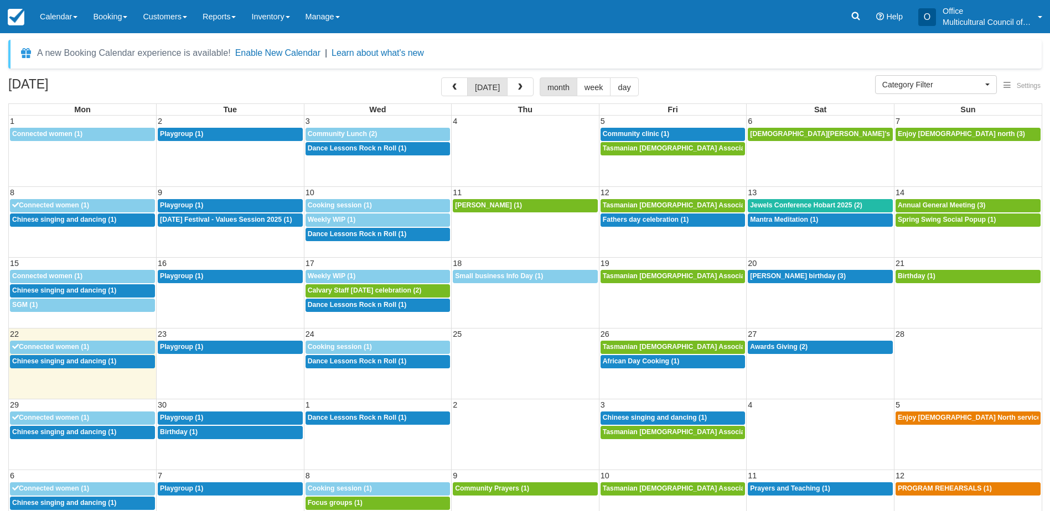
select select
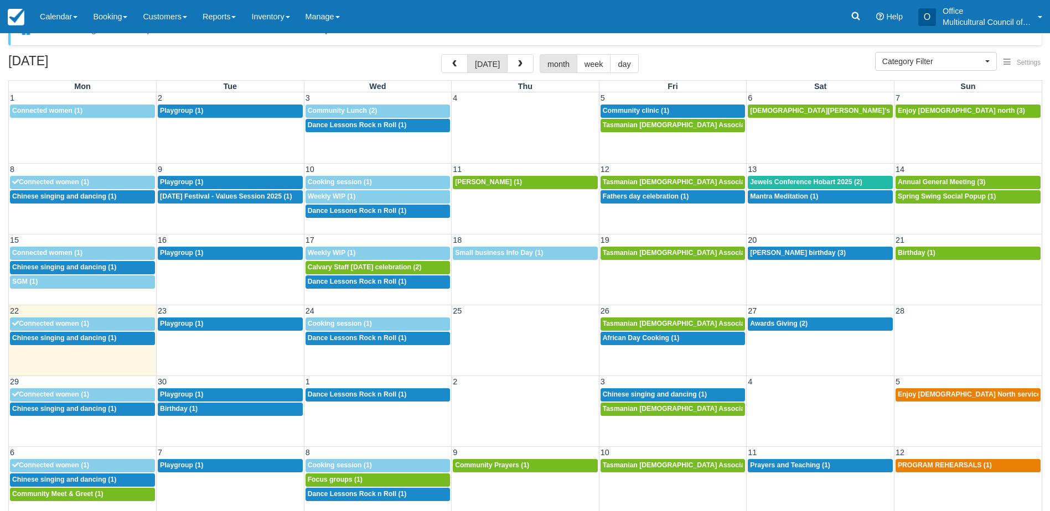
scroll to position [35, 0]
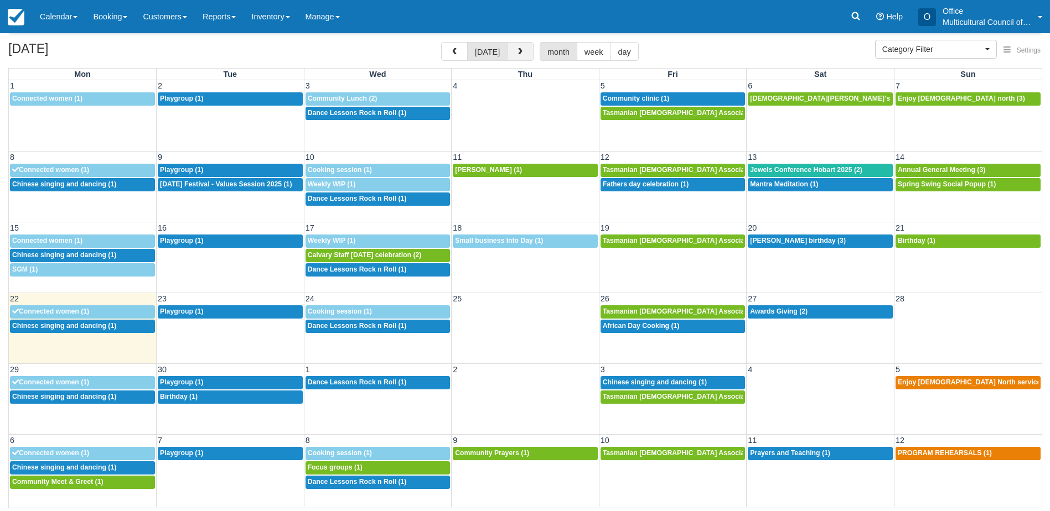
click at [516, 54] on span "button" at bounding box center [520, 52] width 8 height 8
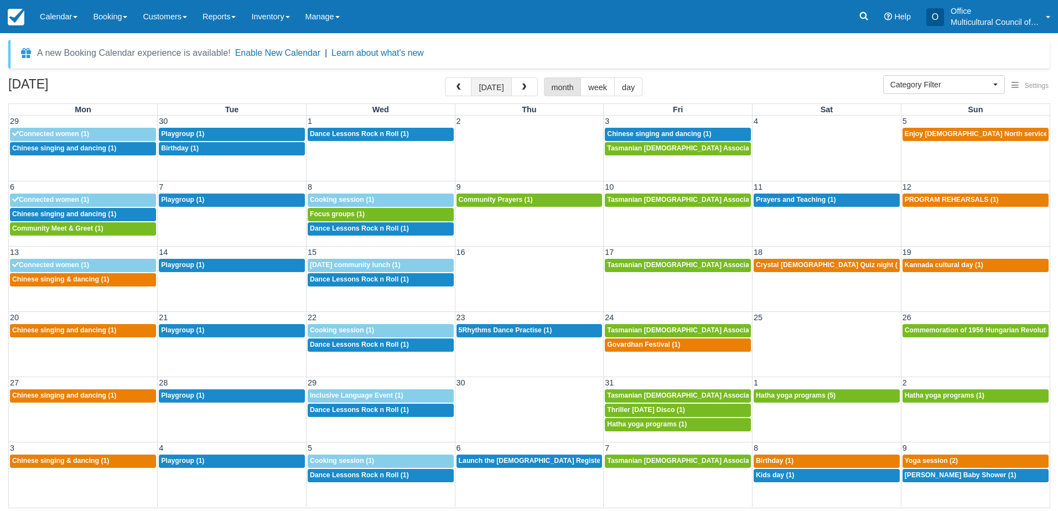
click at [479, 90] on button "today" at bounding box center [491, 86] width 40 height 19
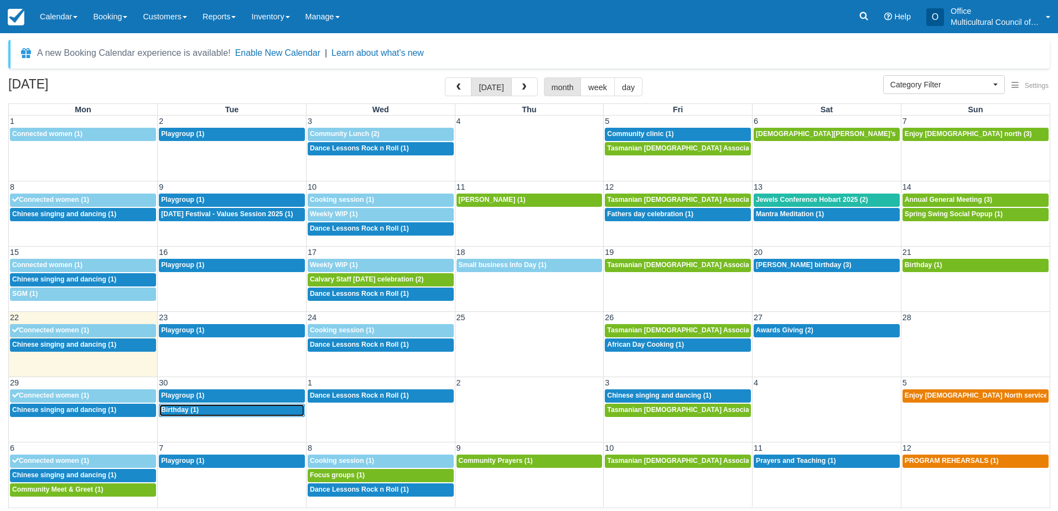
click at [203, 413] on div "12p Birthday (1)" at bounding box center [232, 410] width 142 height 9
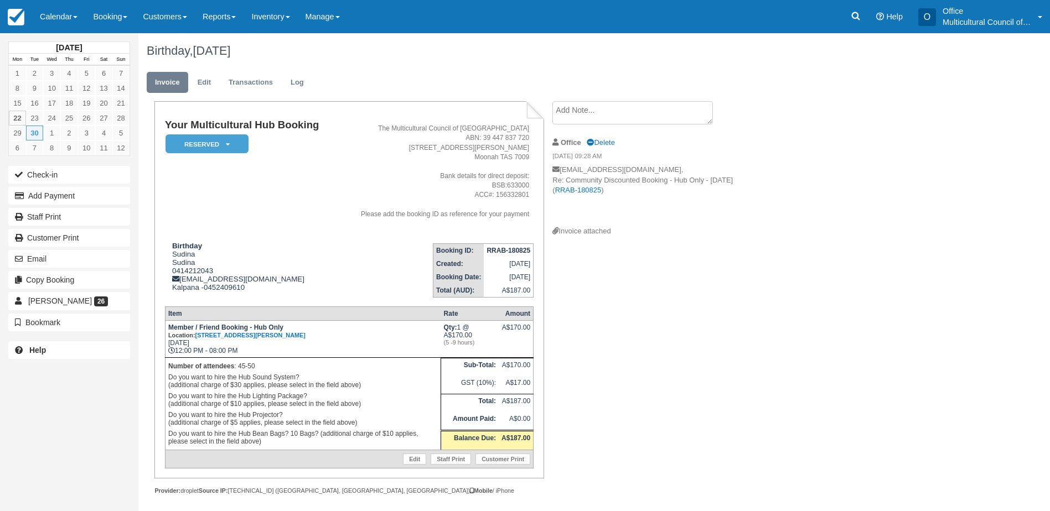
click at [746, 449] on div "Your Multicultural Hub Booking Reserved   Pending Bond and deposit Paid Cancell…" at bounding box center [442, 310] width 609 height 418
click at [52, 18] on link "Calendar" at bounding box center [58, 16] width 53 height 33
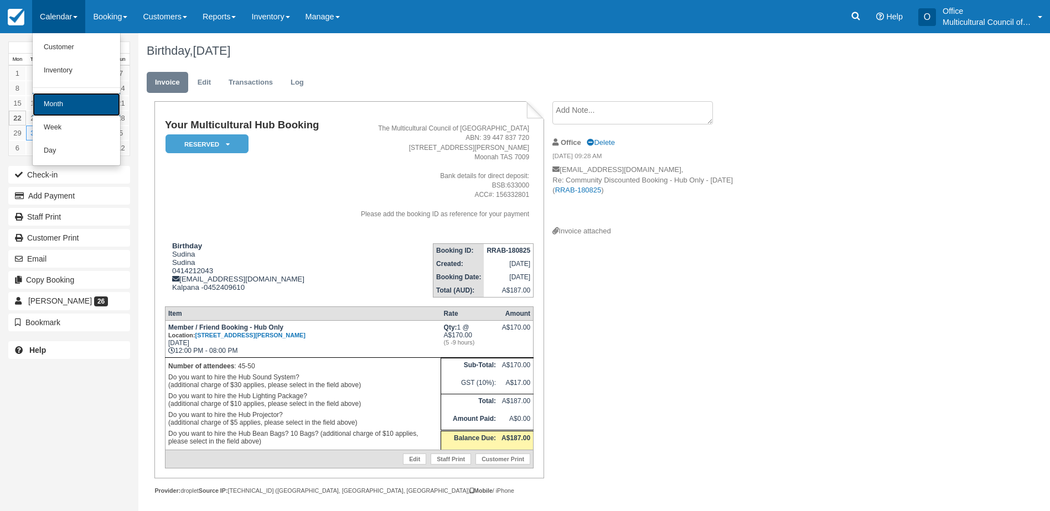
click at [62, 114] on link "Month" at bounding box center [76, 104] width 87 height 23
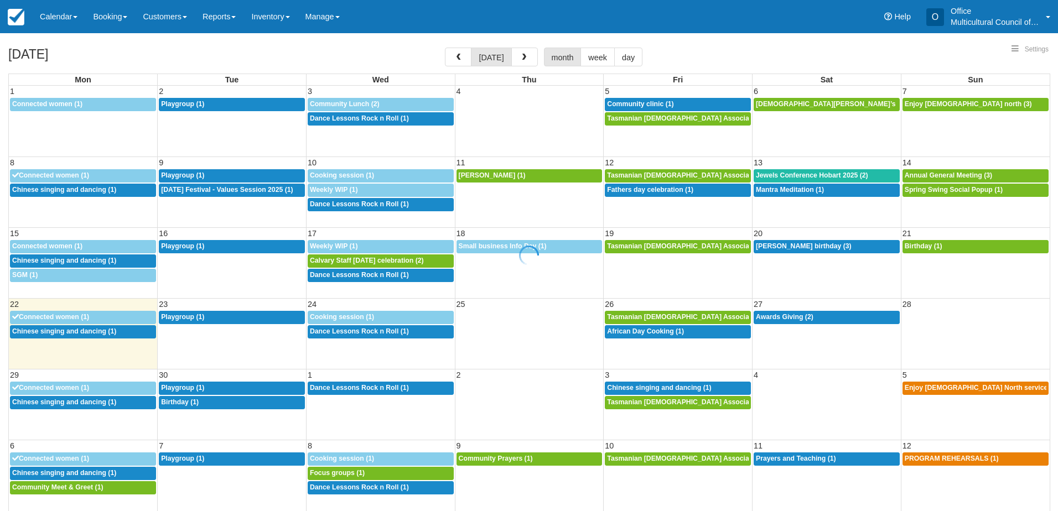
select select
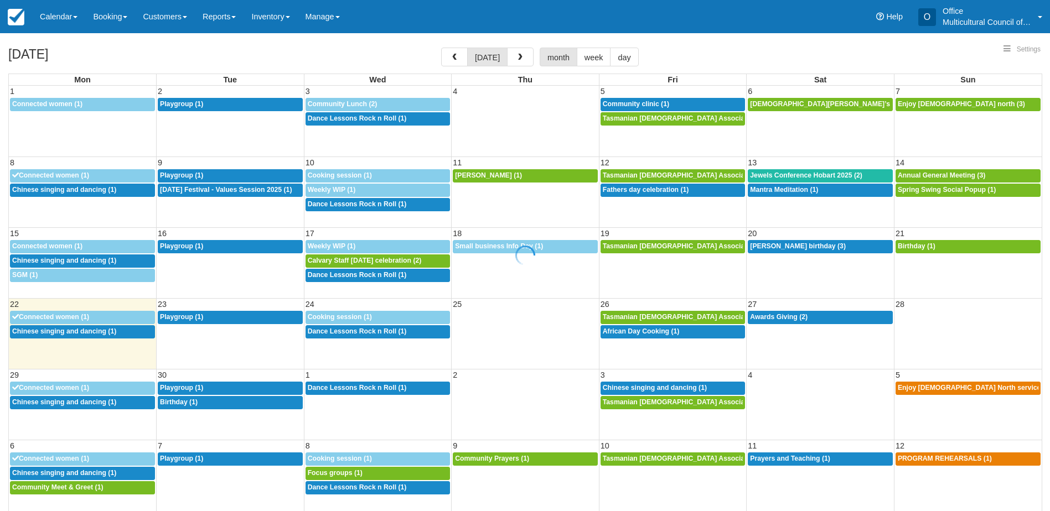
select select
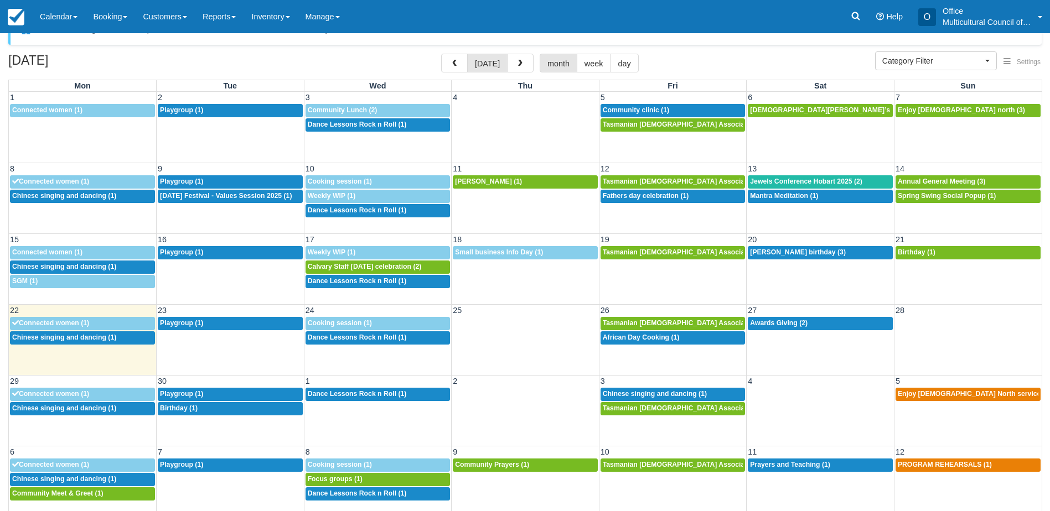
scroll to position [35, 0]
